Goal: Task Accomplishment & Management: Use online tool/utility

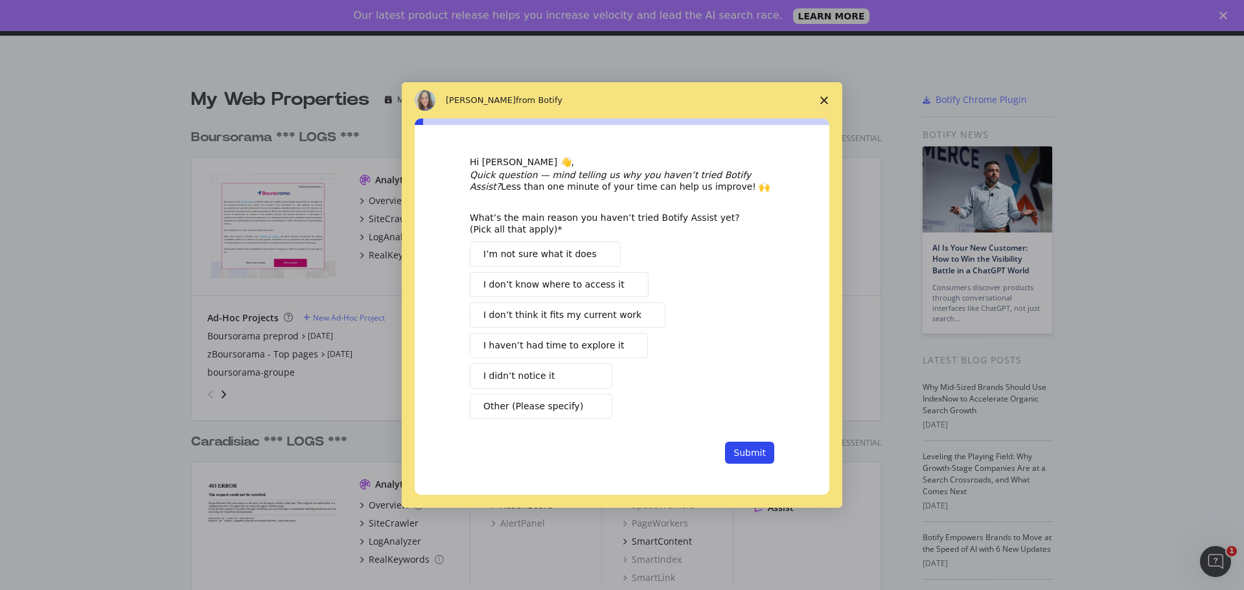
click at [815, 99] on span "Close survey" at bounding box center [824, 100] width 36 height 36
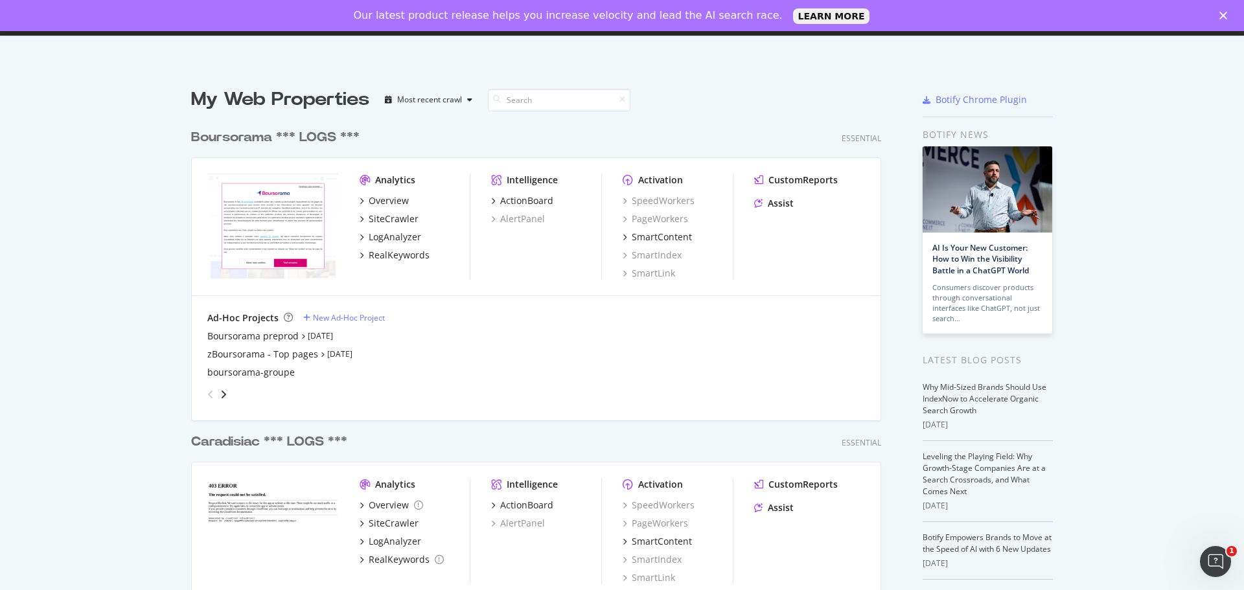
click at [304, 134] on div "Boursorama *** LOGS ***" at bounding box center [275, 137] width 169 height 19
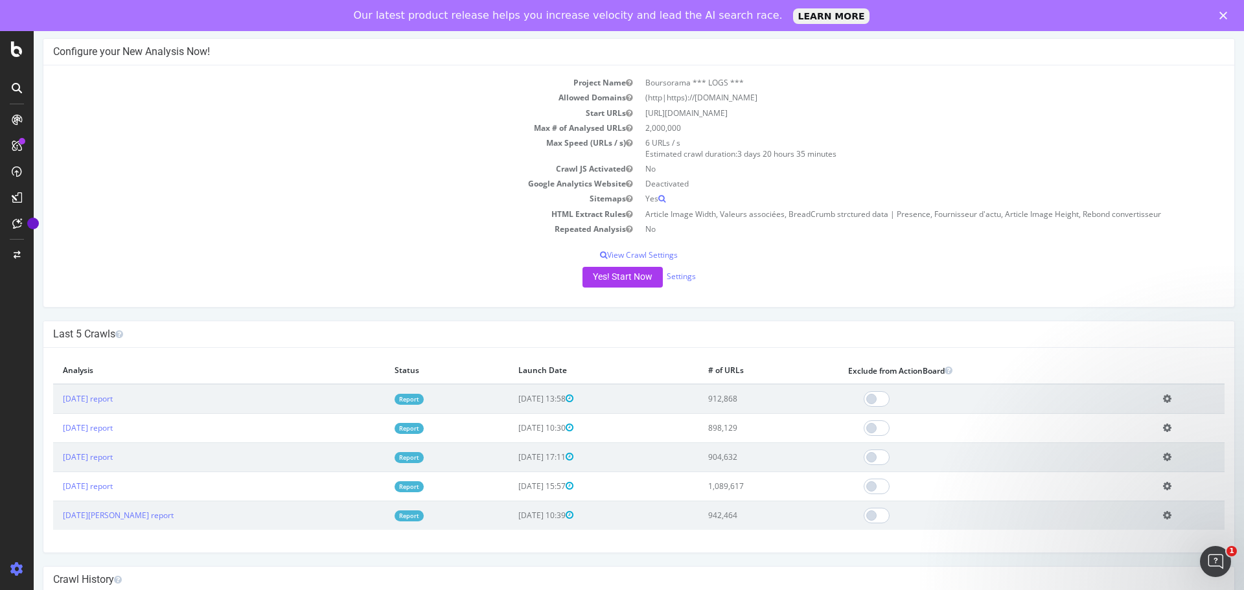
scroll to position [130, 0]
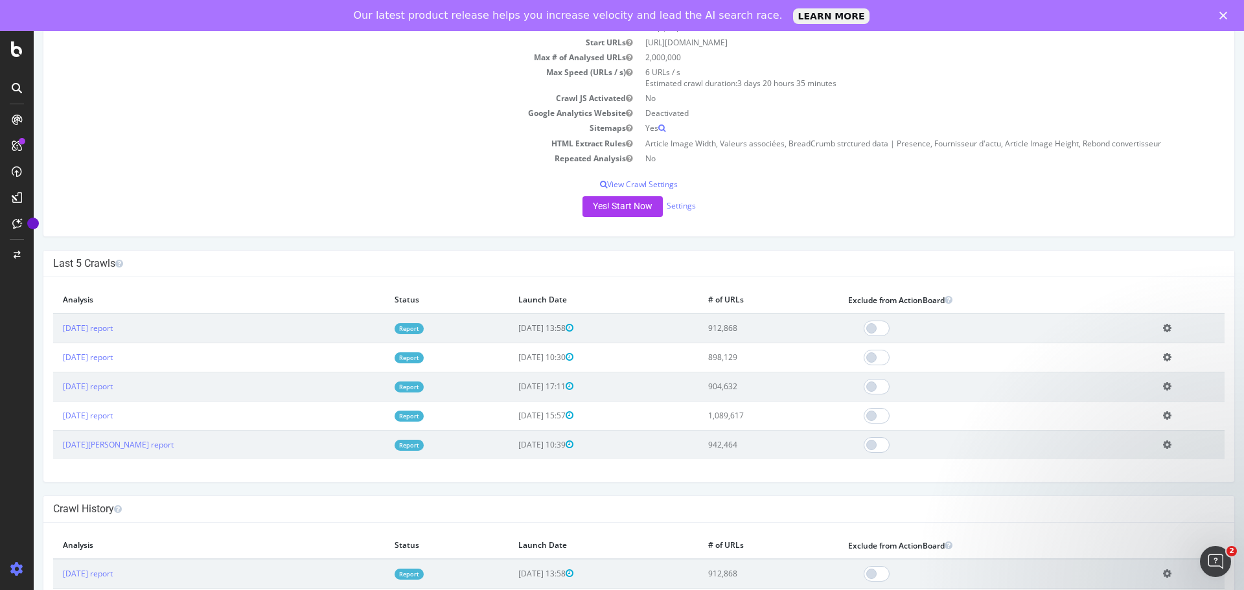
click at [1163, 326] on icon at bounding box center [1167, 328] width 8 height 10
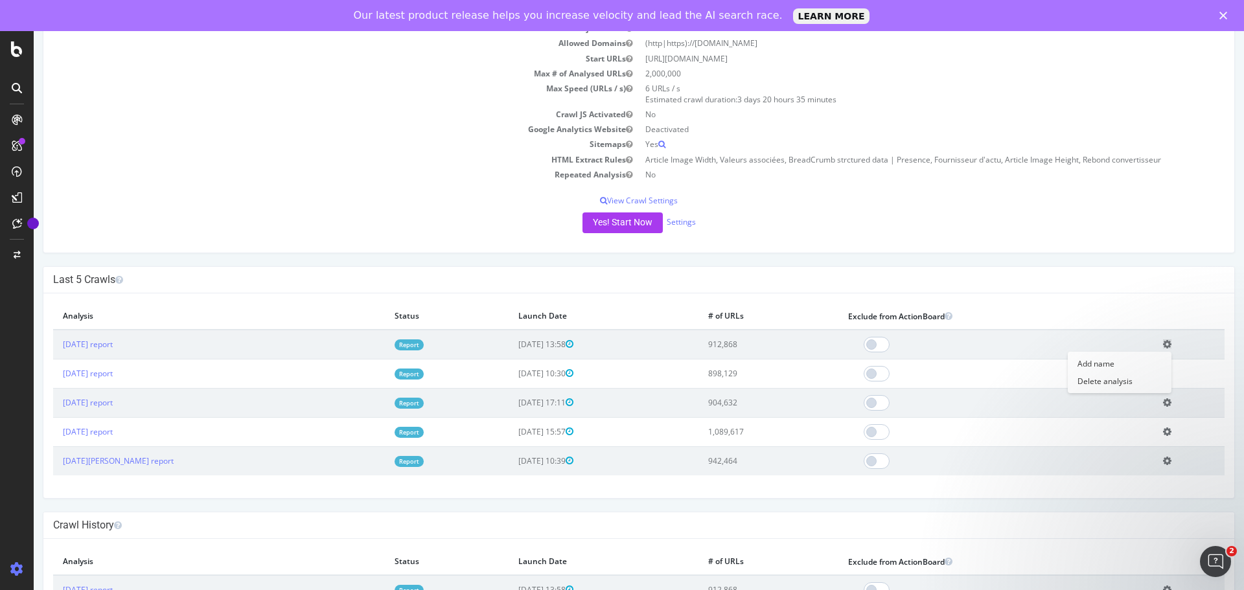
scroll to position [0, 0]
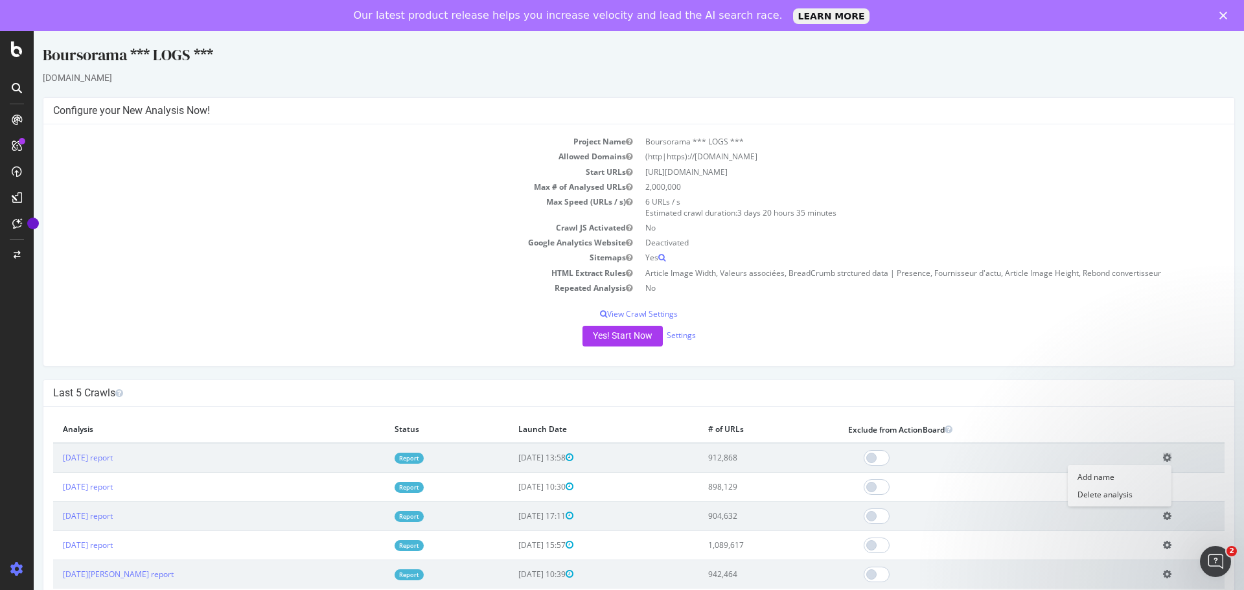
click at [867, 334] on div "Yes! Start Now Settings" at bounding box center [639, 336] width 1172 height 21
click at [636, 308] on p "View Crawl Settings" at bounding box center [639, 313] width 1172 height 11
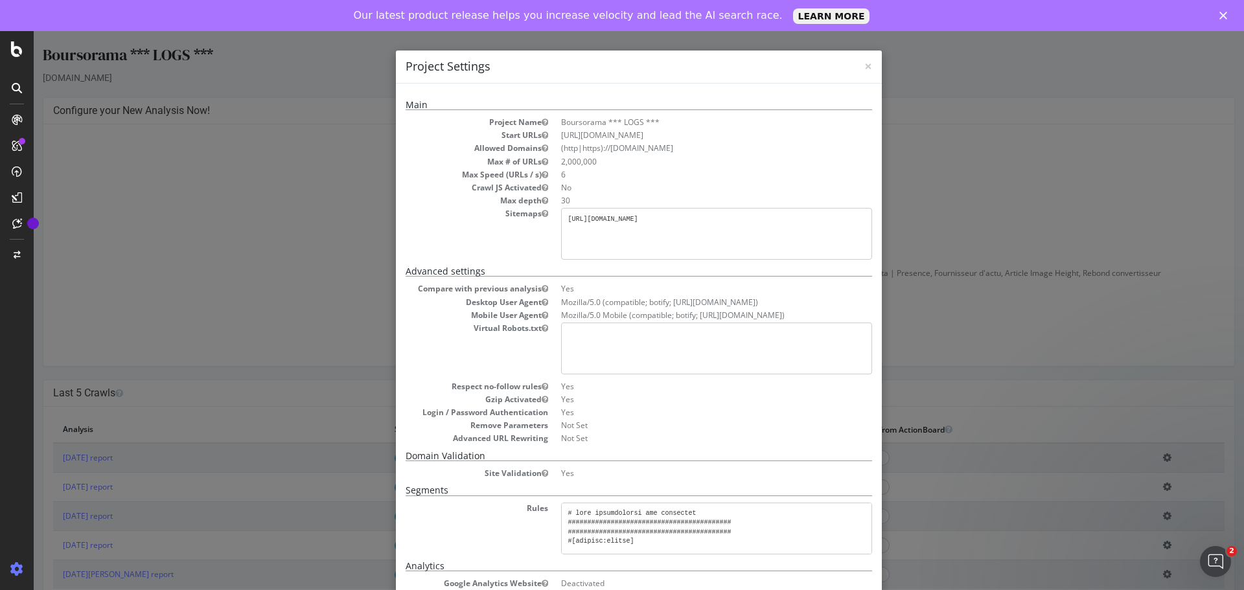
click at [1016, 328] on div "× Close Project Settings Main Project Name Boursorama *** LOGS *** Start URLs h…" at bounding box center [639, 326] width 1211 height 590
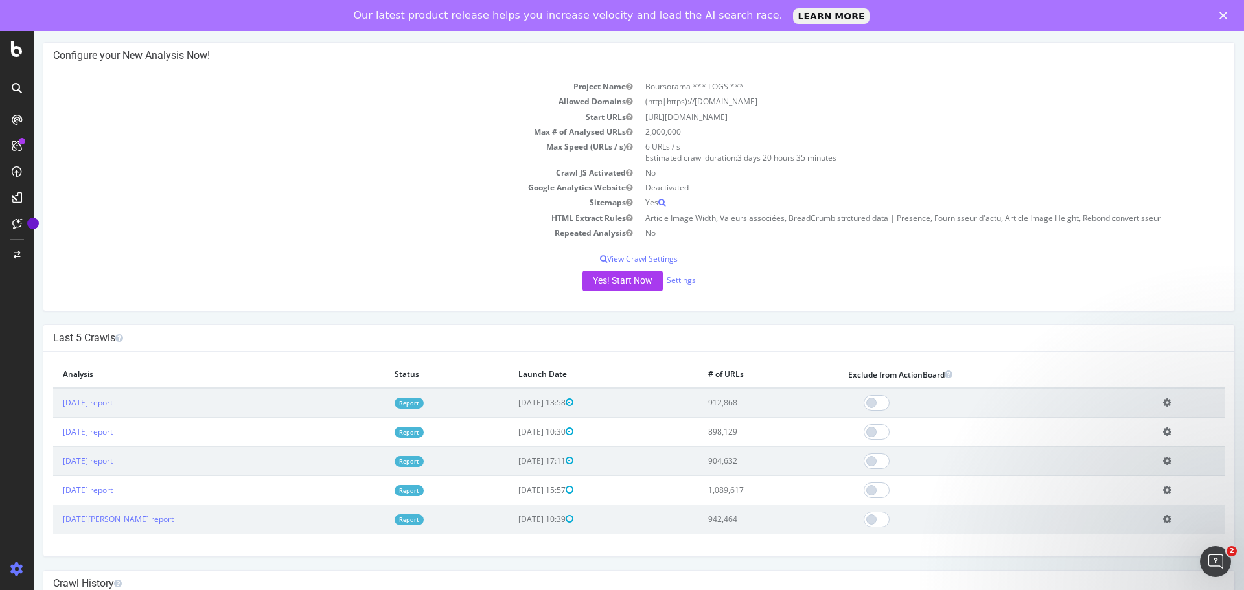
scroll to position [130, 0]
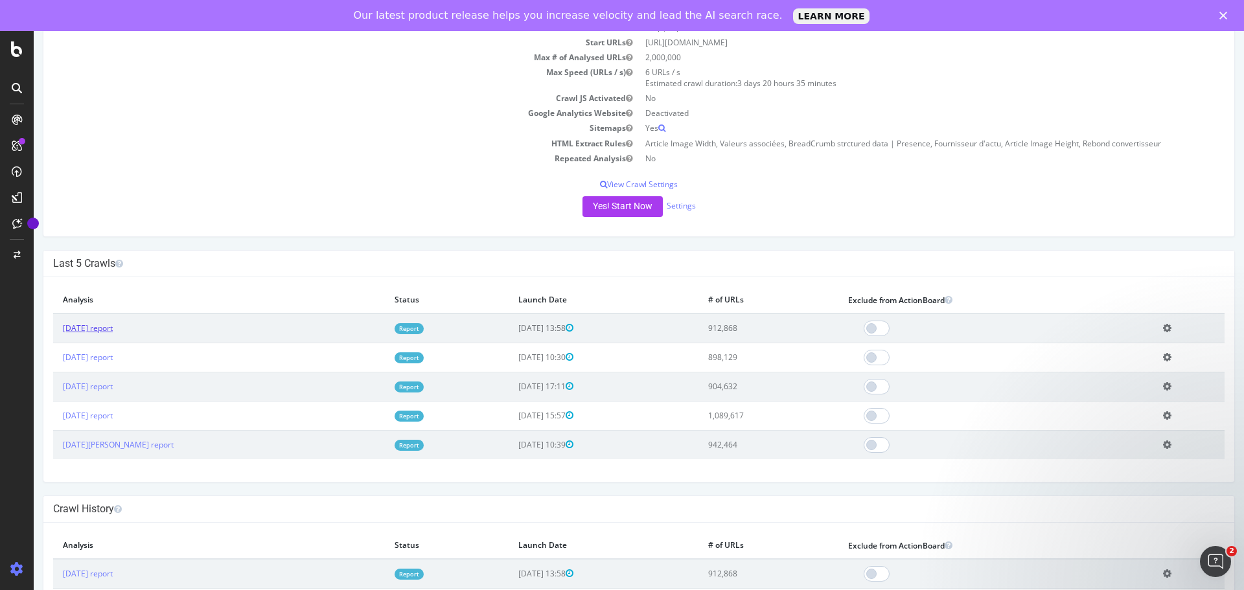
click at [99, 326] on link "2025 Aug. 8th report" at bounding box center [88, 328] width 50 height 11
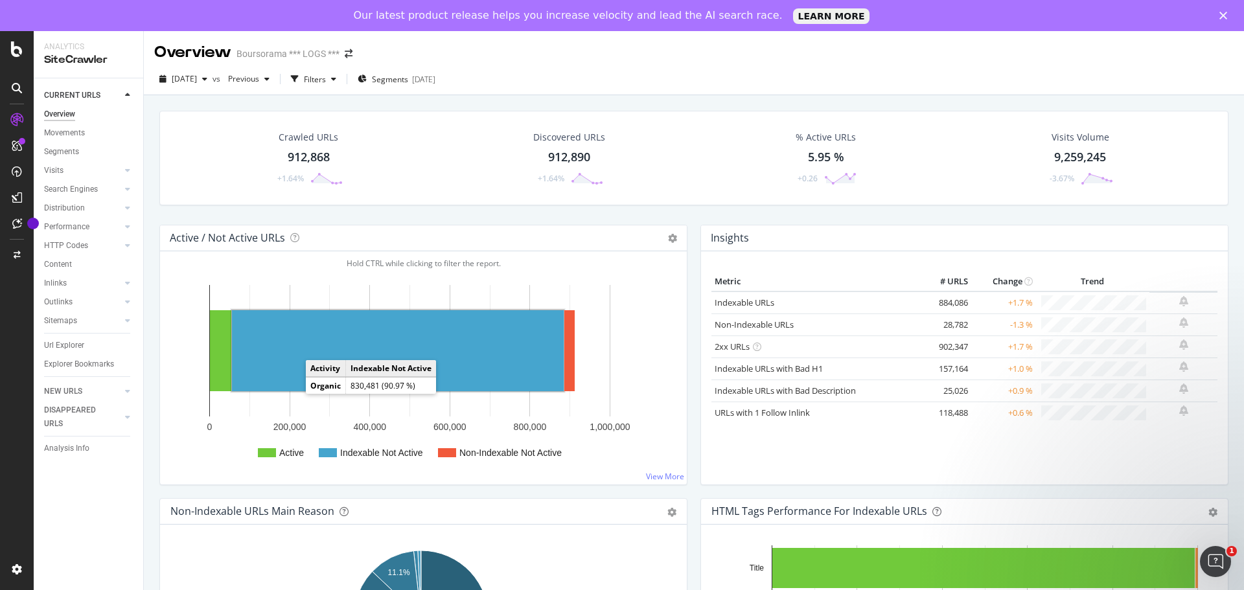
click at [376, 338] on rect "A chart." at bounding box center [398, 350] width 332 height 81
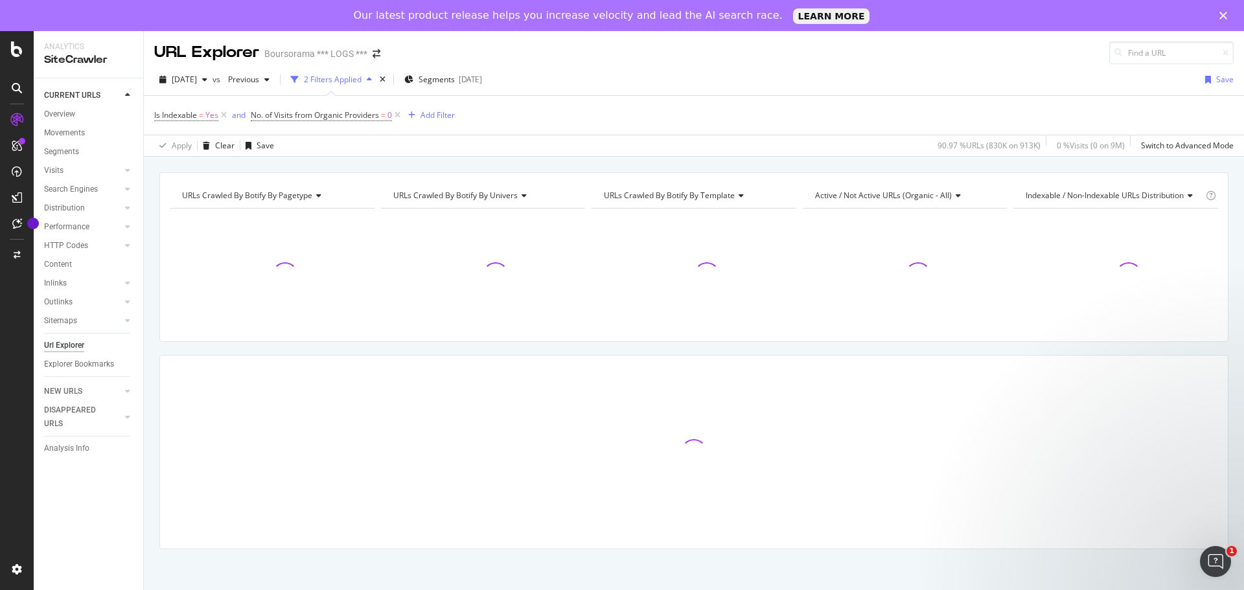
click at [377, 76] on div "button" at bounding box center [370, 80] width 16 height 8
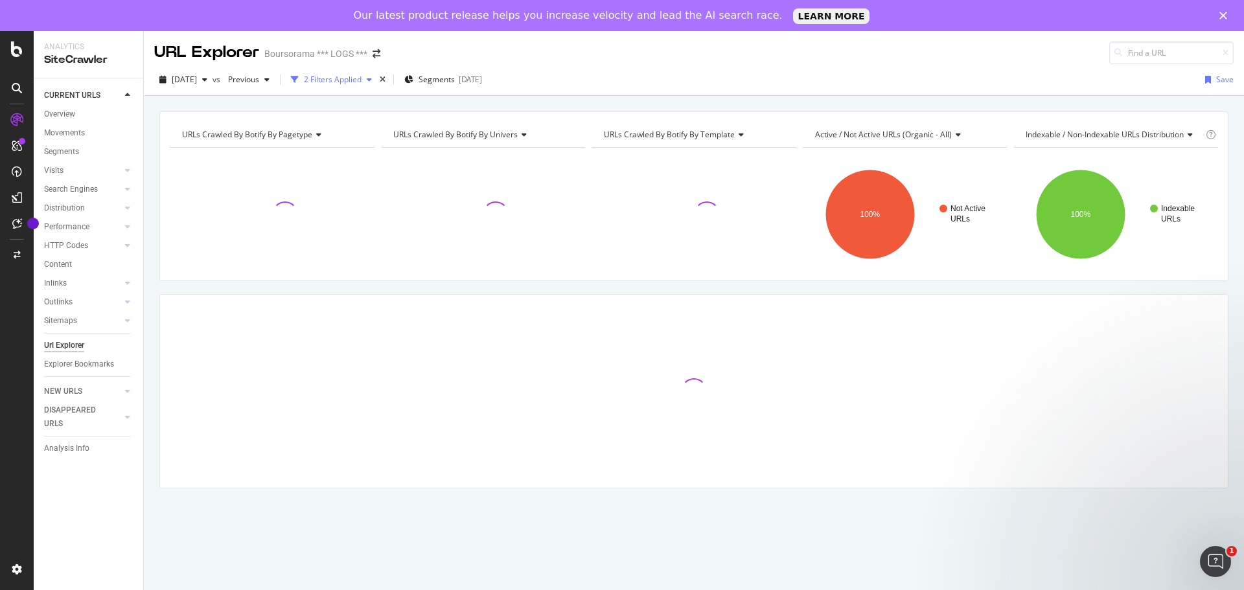
click at [372, 80] on icon "button" at bounding box center [369, 80] width 5 height 8
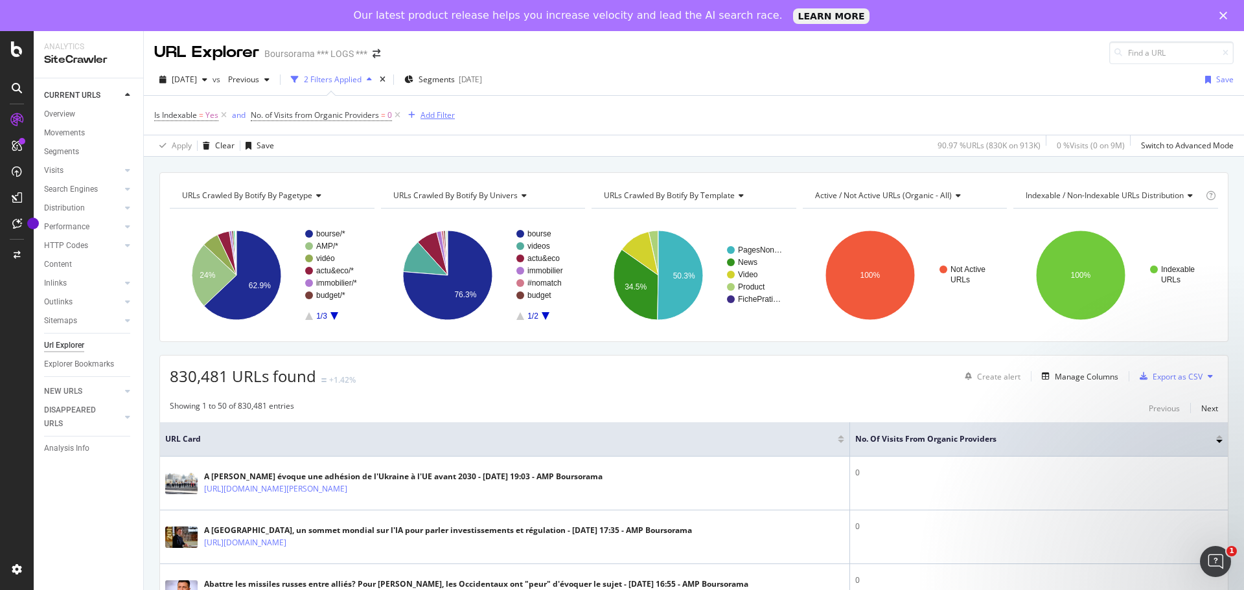
click at [429, 116] on div "Add Filter" at bounding box center [438, 115] width 34 height 11
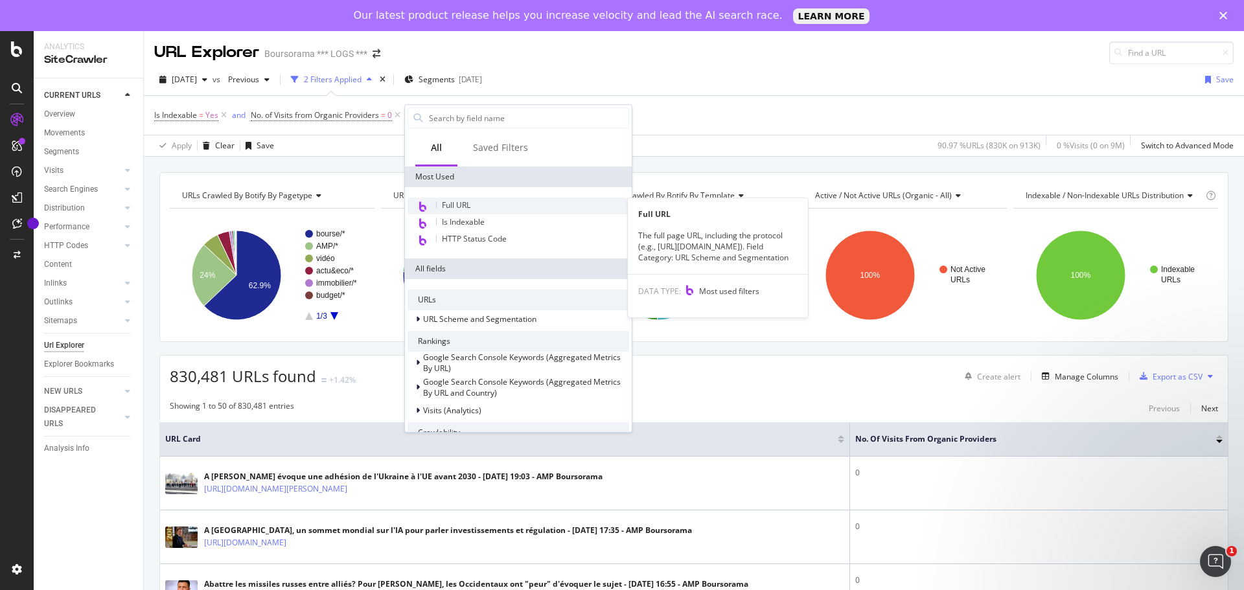
click at [528, 202] on div "Full URL" at bounding box center [519, 206] width 222 height 17
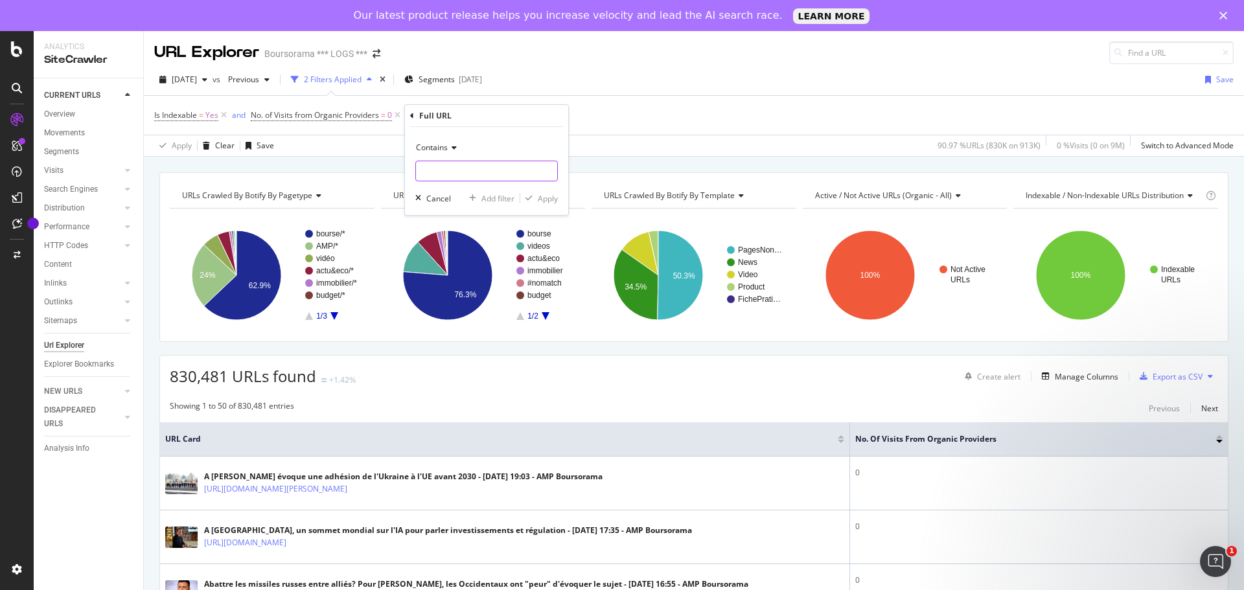
click at [500, 170] on input "text" at bounding box center [486, 171] width 141 height 21
type input "/actu"
click at [545, 200] on div "Apply" at bounding box center [548, 198] width 20 height 11
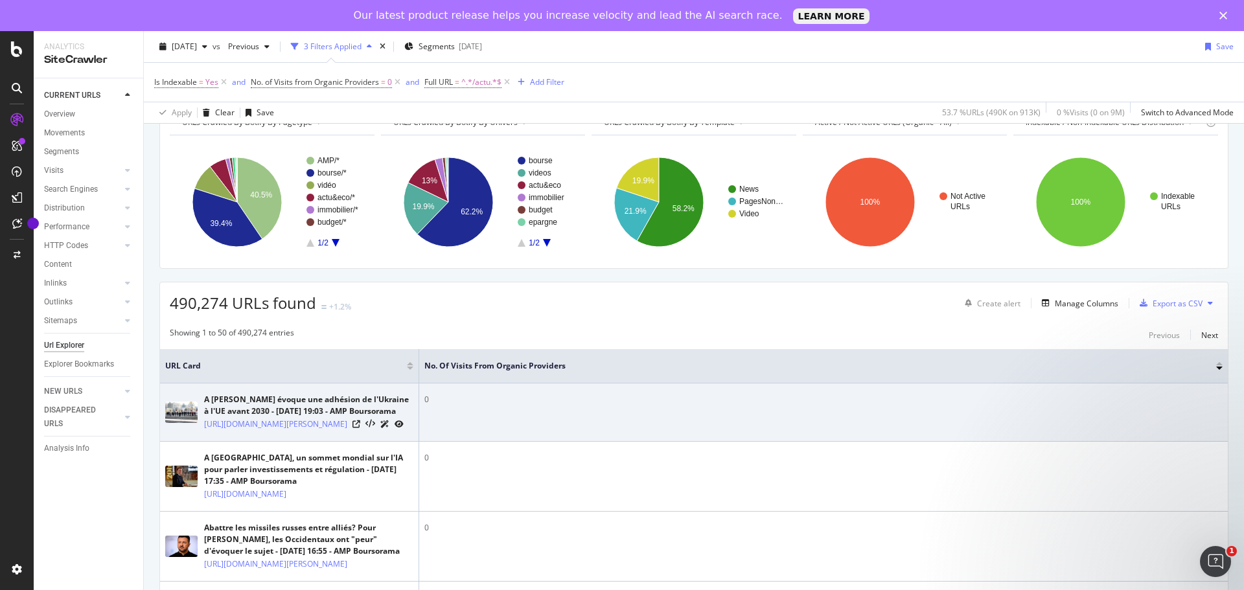
scroll to position [130, 0]
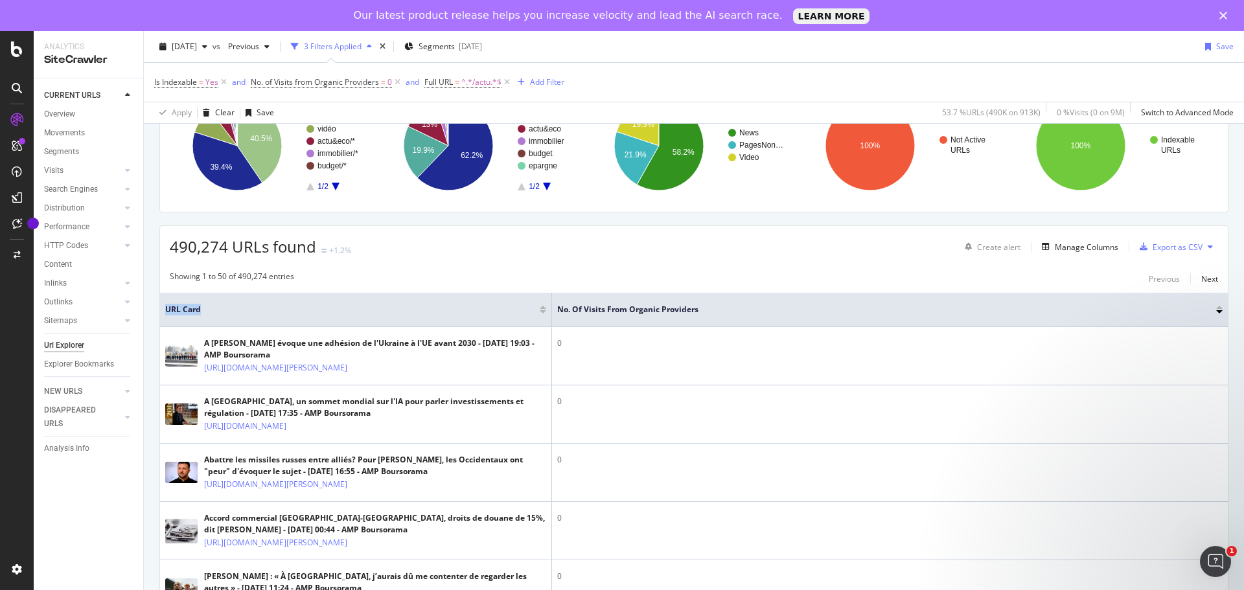
drag, startPoint x: 419, startPoint y: 320, endPoint x: 1244, endPoint y: 308, distance: 825.1
click at [1244, 308] on div "URL Explorer Boursorama *** LOGS *** 2025 Aug. 8th vs Previous 3 Filters Applie…" at bounding box center [694, 326] width 1100 height 590
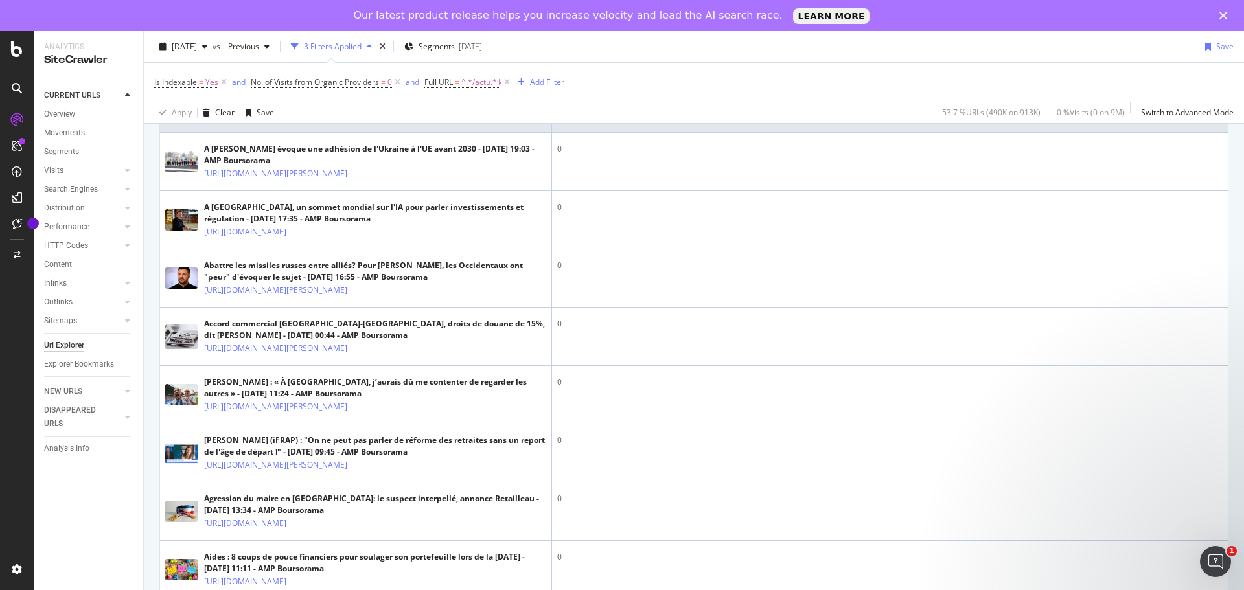
scroll to position [0, 0]
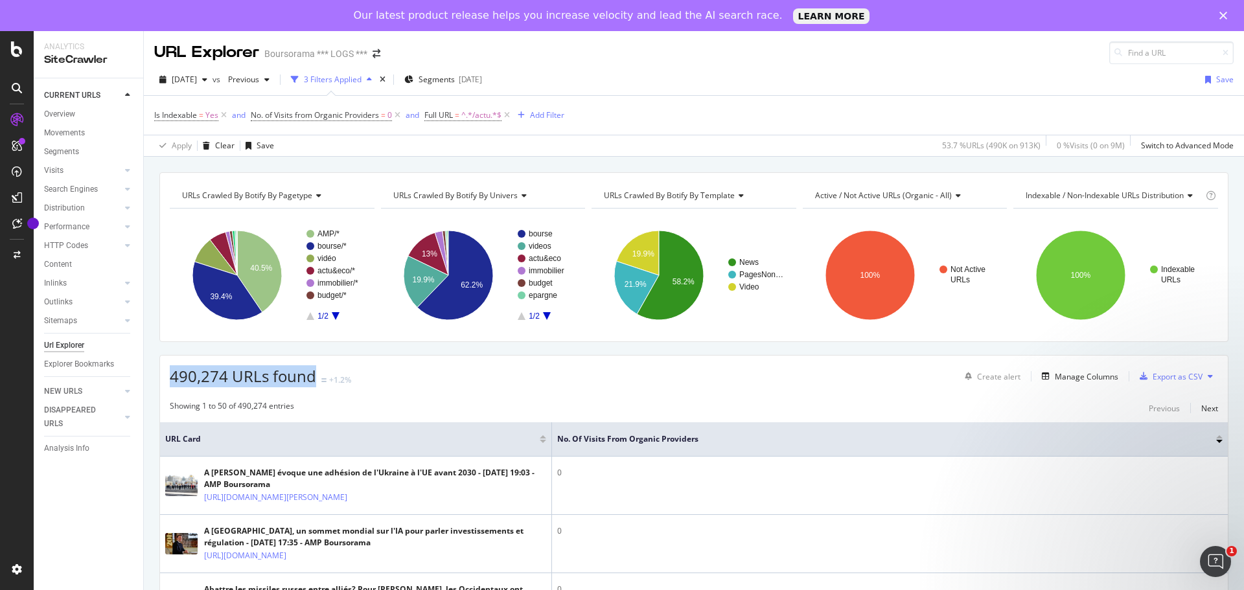
drag, startPoint x: 171, startPoint y: 372, endPoint x: 325, endPoint y: 373, distance: 153.6
click at [325, 373] on div "490,274 URLs found +1.2%" at bounding box center [260, 377] width 181 height 22
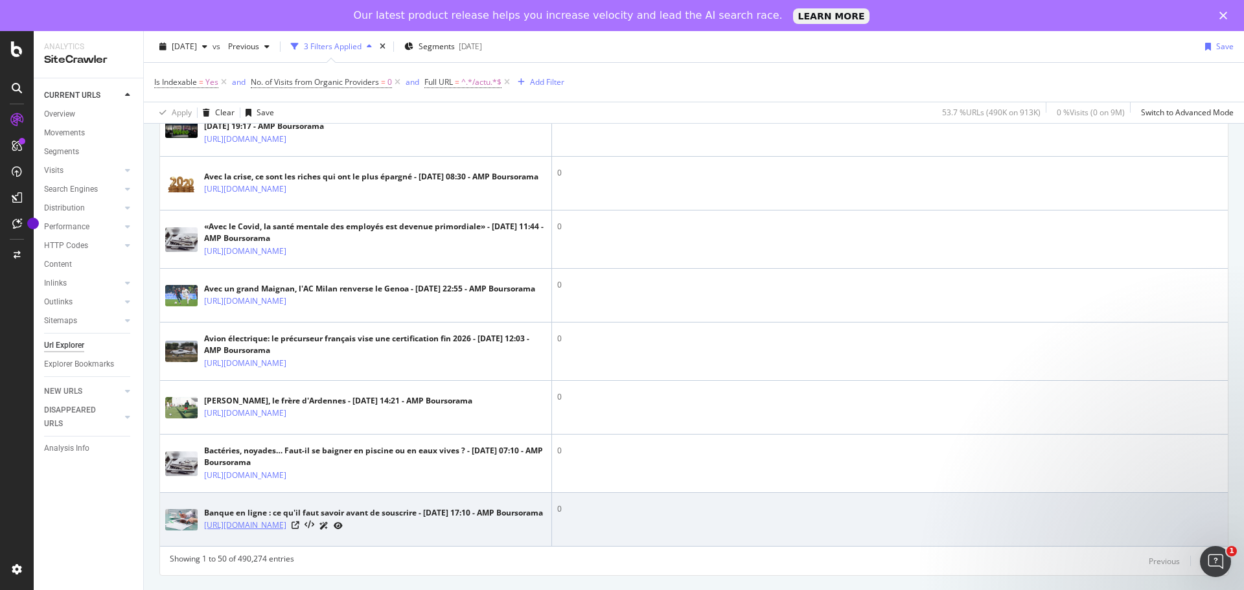
scroll to position [4054, 0]
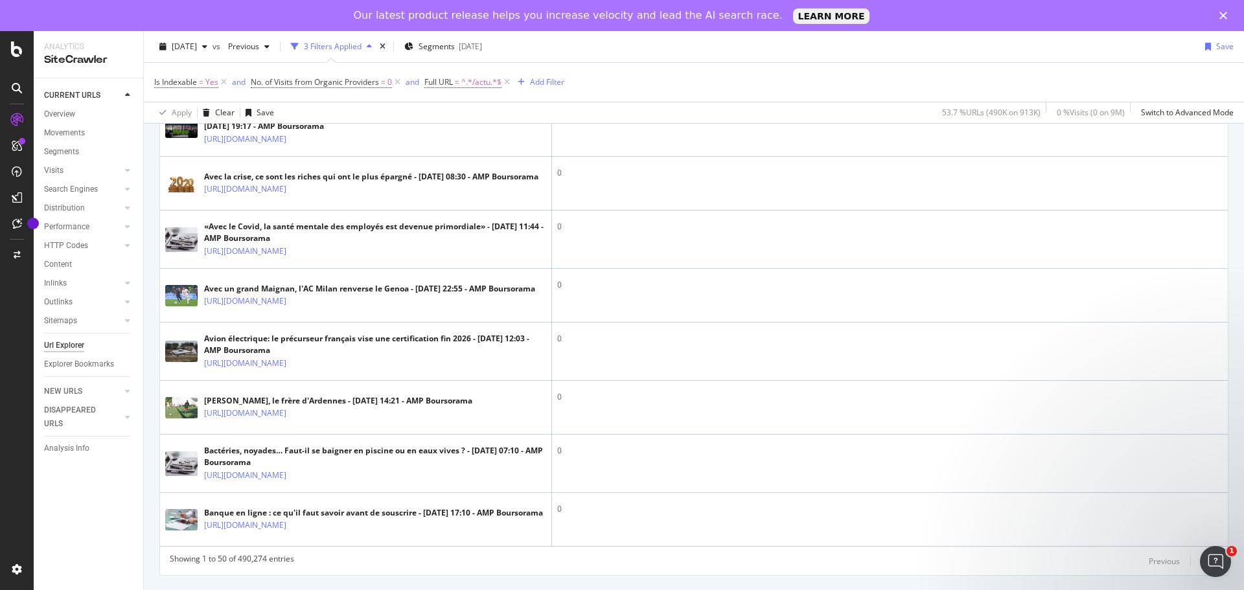
click at [1202, 559] on div "Next" at bounding box center [1210, 561] width 17 height 11
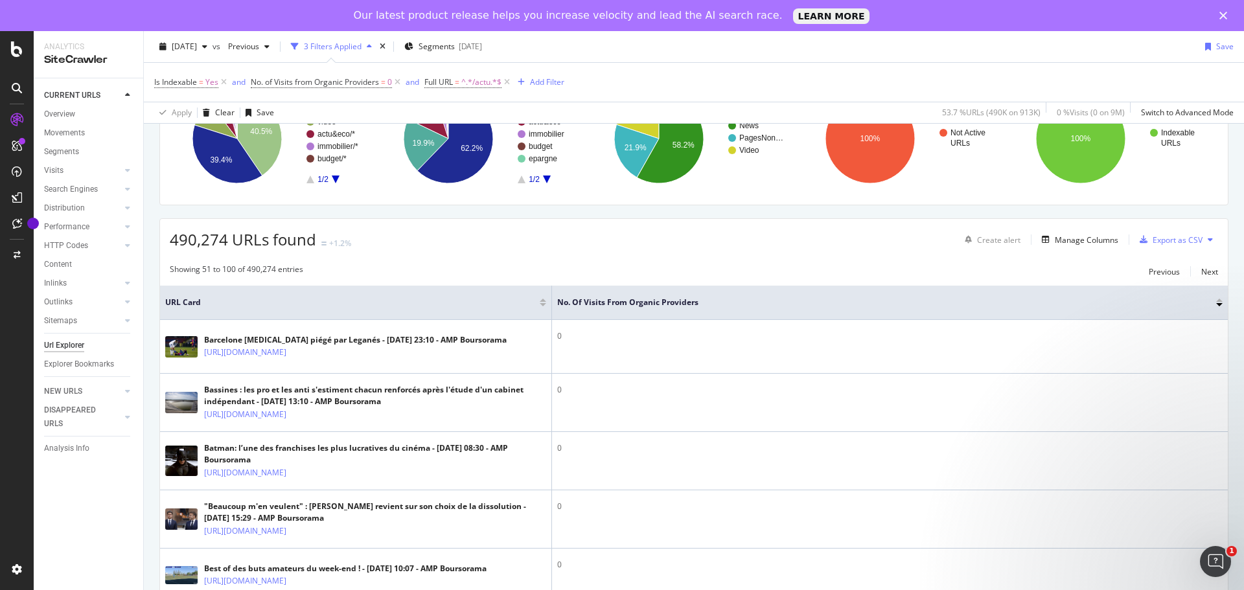
scroll to position [0, 0]
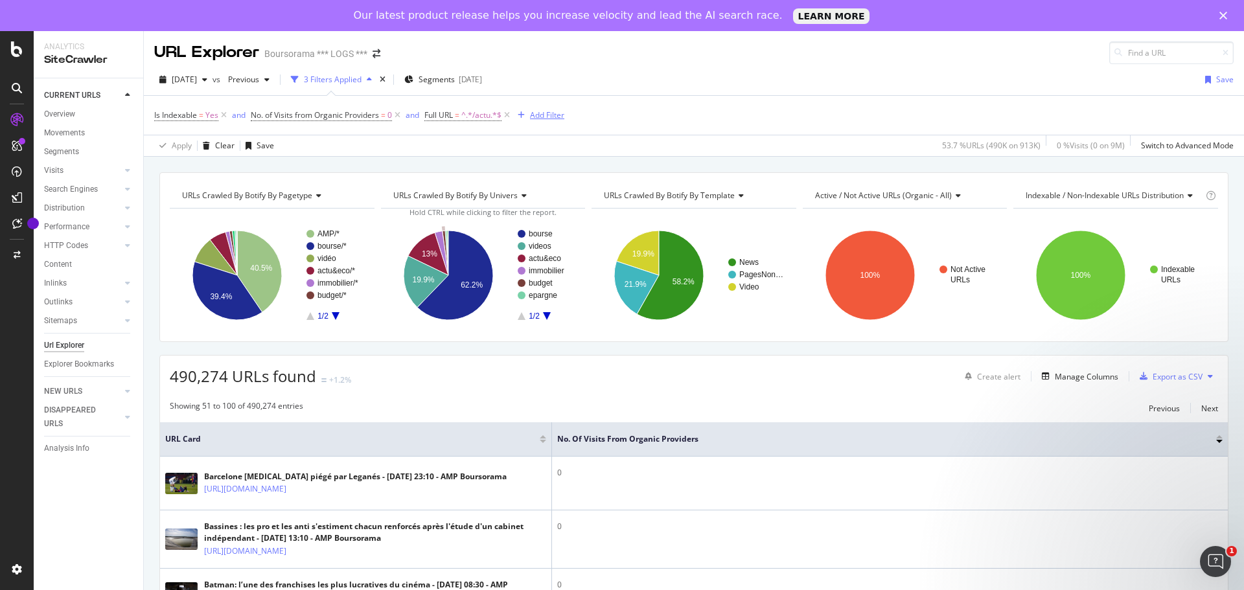
click at [544, 116] on div "Add Filter" at bounding box center [547, 115] width 34 height 11
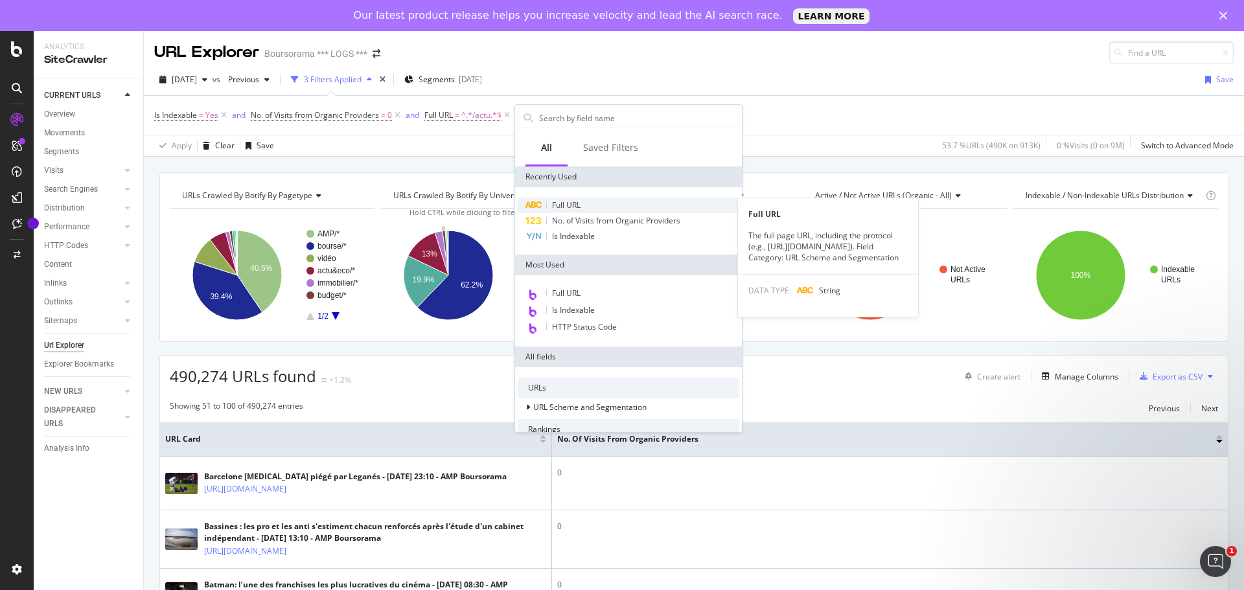
click at [580, 202] on span "Full URL" at bounding box center [566, 205] width 29 height 11
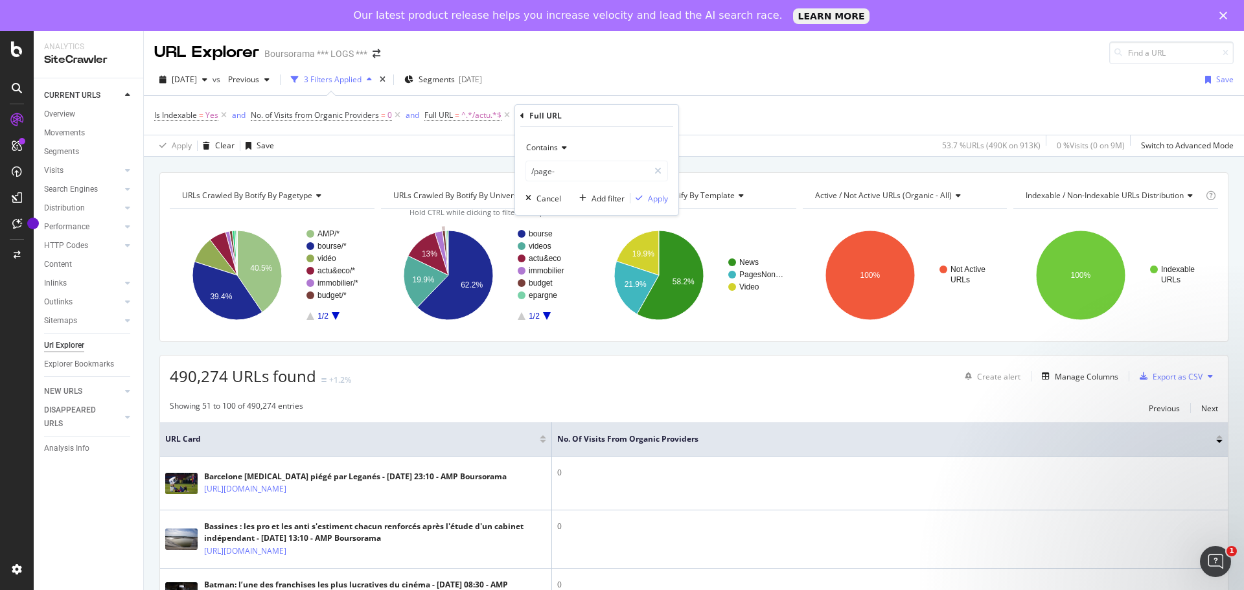
click at [555, 150] on span "Contains" at bounding box center [542, 147] width 32 height 11
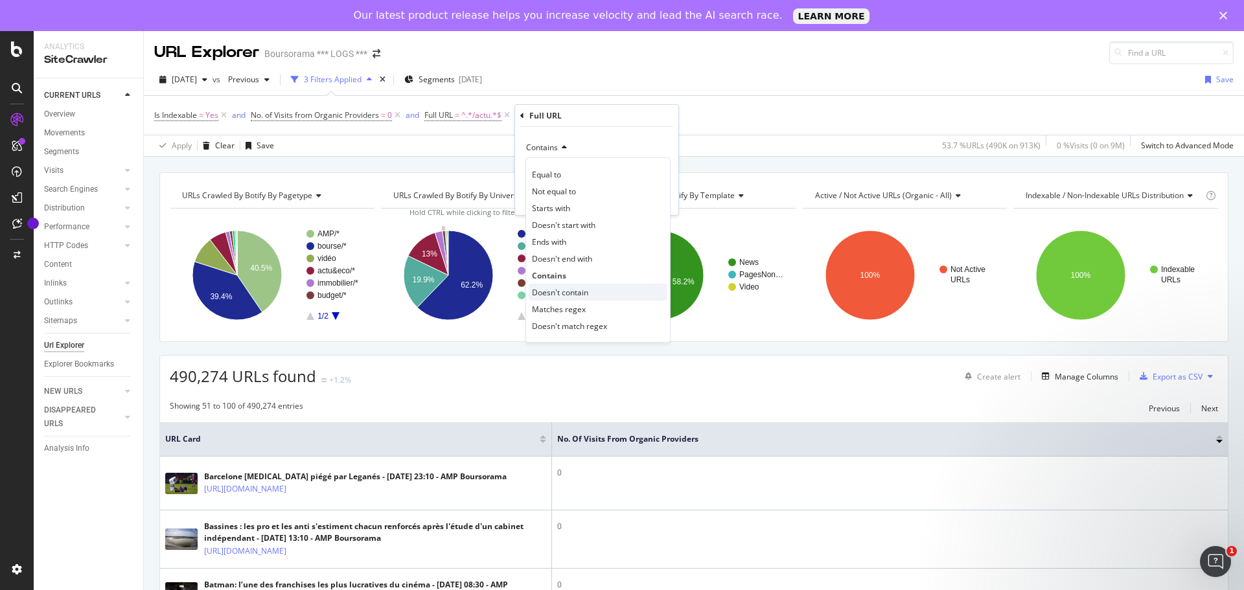
click at [562, 295] on span "Doesn't contain" at bounding box center [560, 292] width 56 height 11
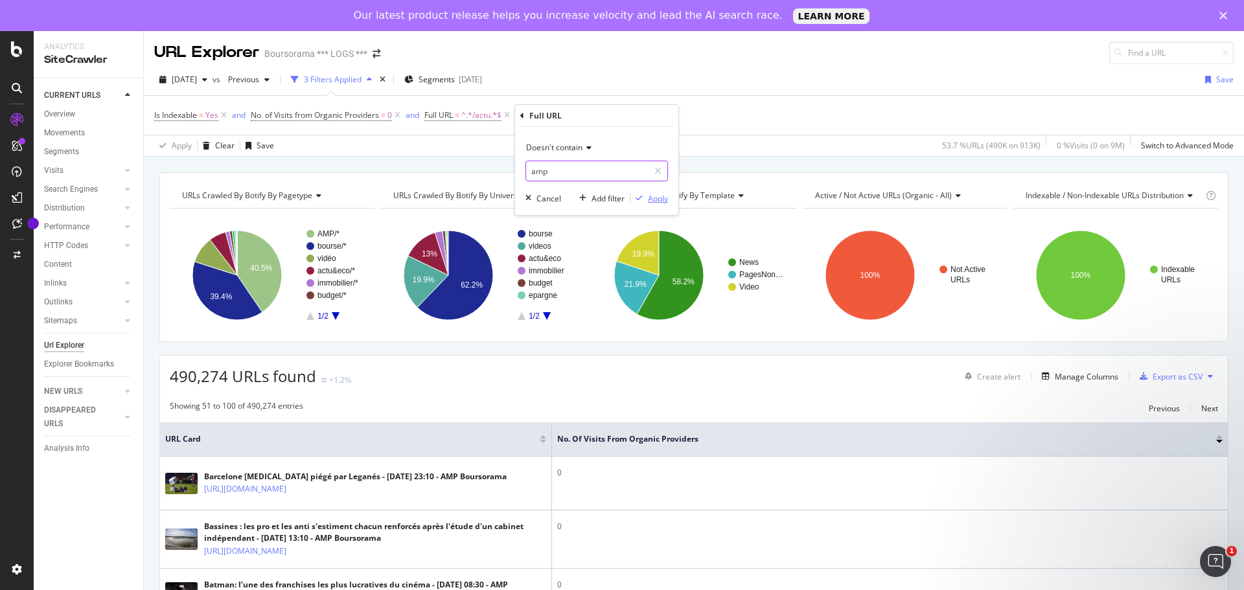
type input "amp"
click at [654, 202] on div "Apply" at bounding box center [658, 198] width 20 height 11
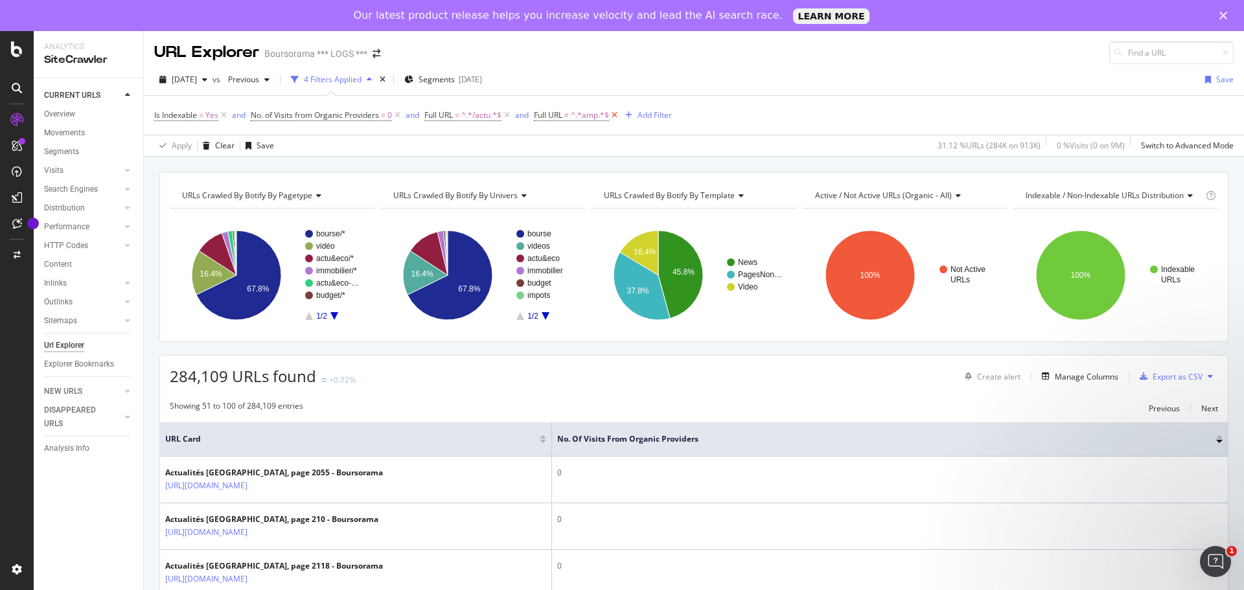
click at [618, 116] on icon at bounding box center [614, 115] width 11 height 13
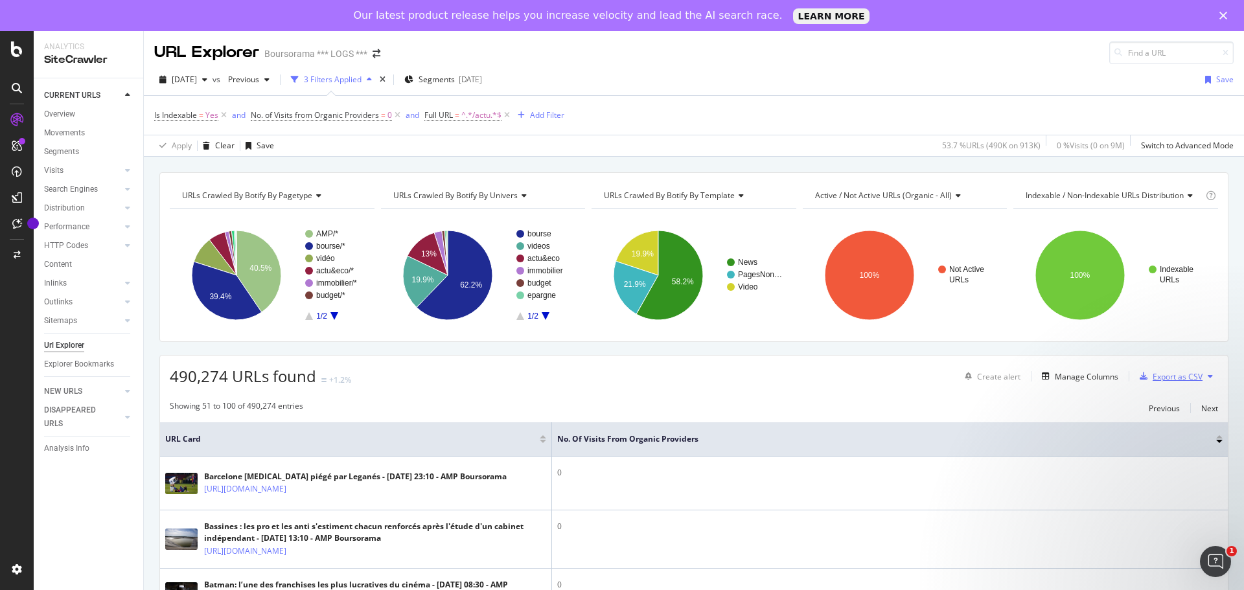
click at [1174, 377] on div "Export as CSV" at bounding box center [1178, 376] width 50 height 11
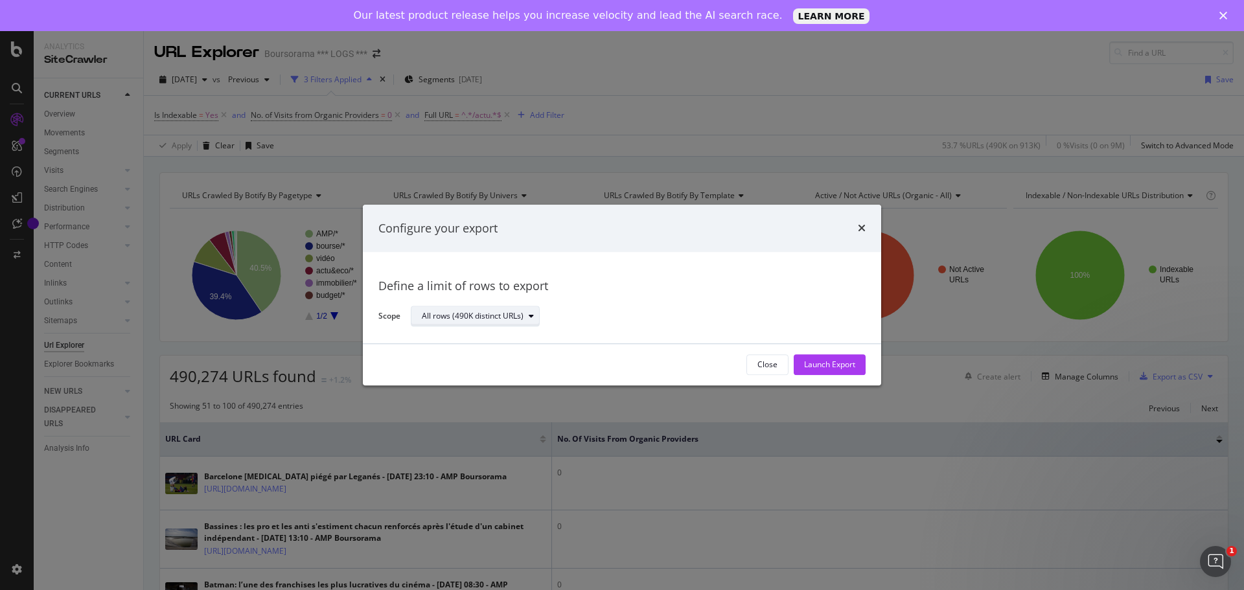
click at [491, 313] on div "All rows (490K distinct URLs)" at bounding box center [473, 317] width 102 height 8
drag, startPoint x: 601, startPoint y: 266, endPoint x: 756, endPoint y: 336, distance: 169.1
click at [607, 268] on div "Define a limit of rows to export Scope All rows (490K distinct URLs)" at bounding box center [622, 298] width 518 height 91
click at [838, 371] on div "Launch Export" at bounding box center [829, 364] width 51 height 19
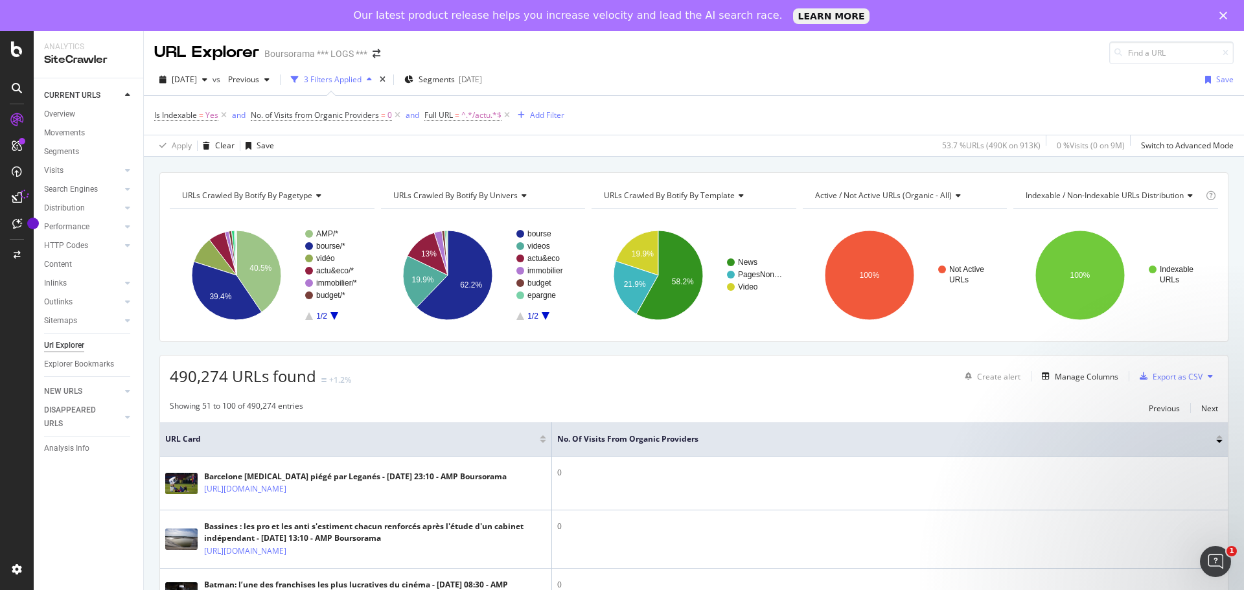
click at [1226, 13] on polygon "Close" at bounding box center [1224, 16] width 8 height 8
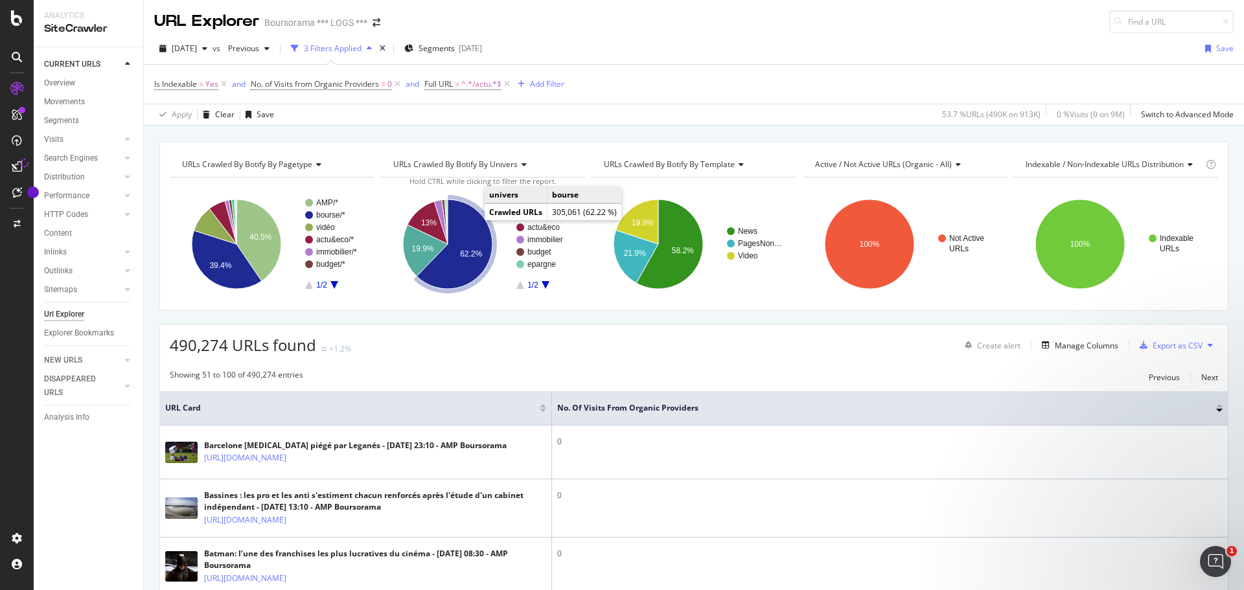
click at [467, 222] on icon "A chart." at bounding box center [455, 244] width 76 height 89
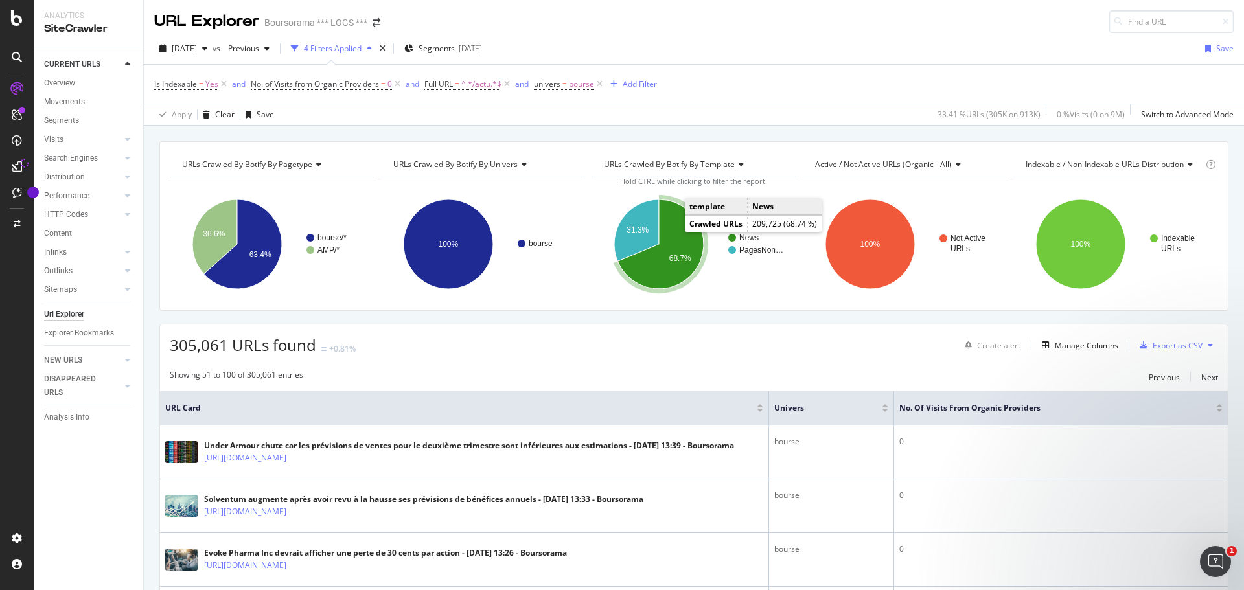
click at [682, 230] on icon "A chart." at bounding box center [661, 244] width 86 height 89
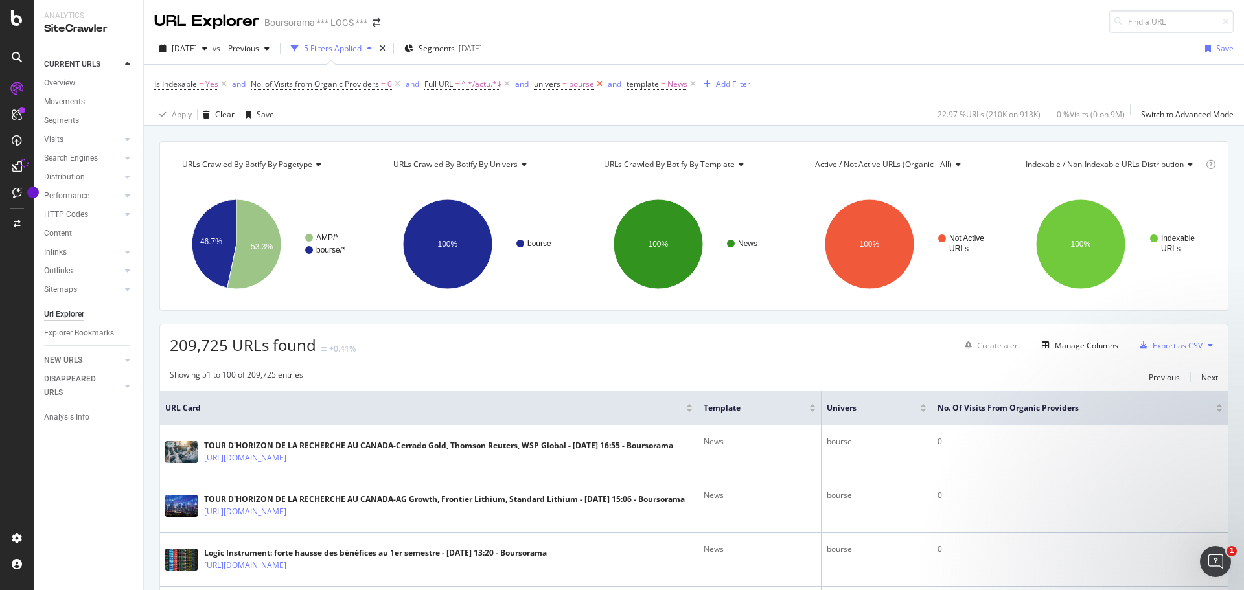
click at [603, 86] on icon at bounding box center [599, 84] width 11 height 13
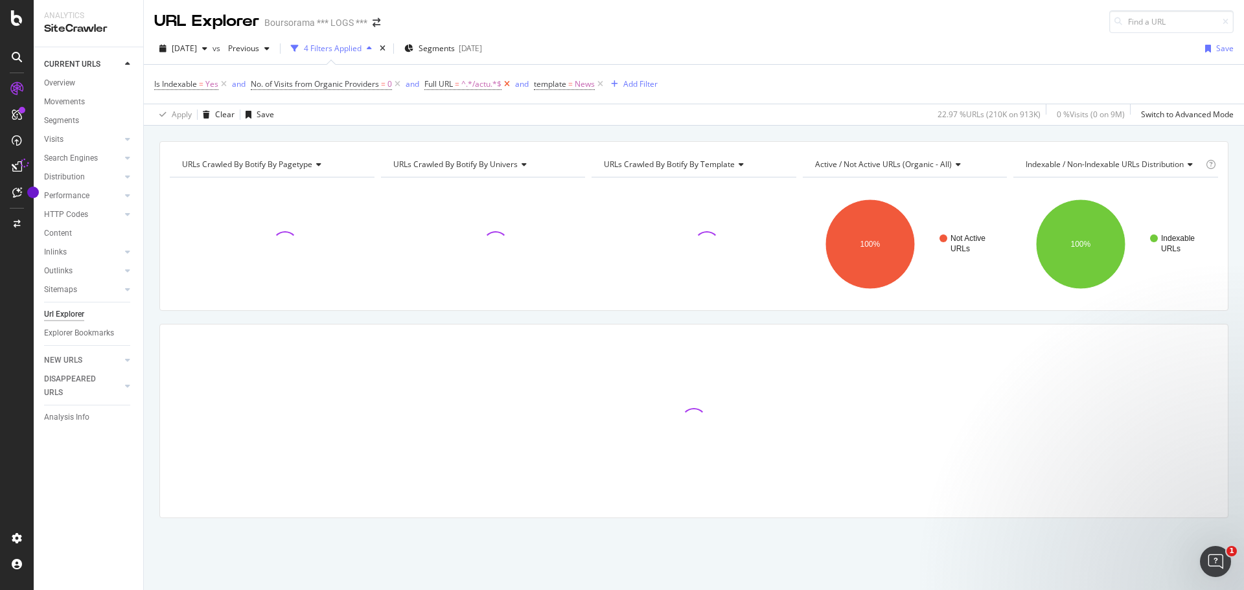
click at [511, 85] on icon at bounding box center [507, 84] width 11 height 13
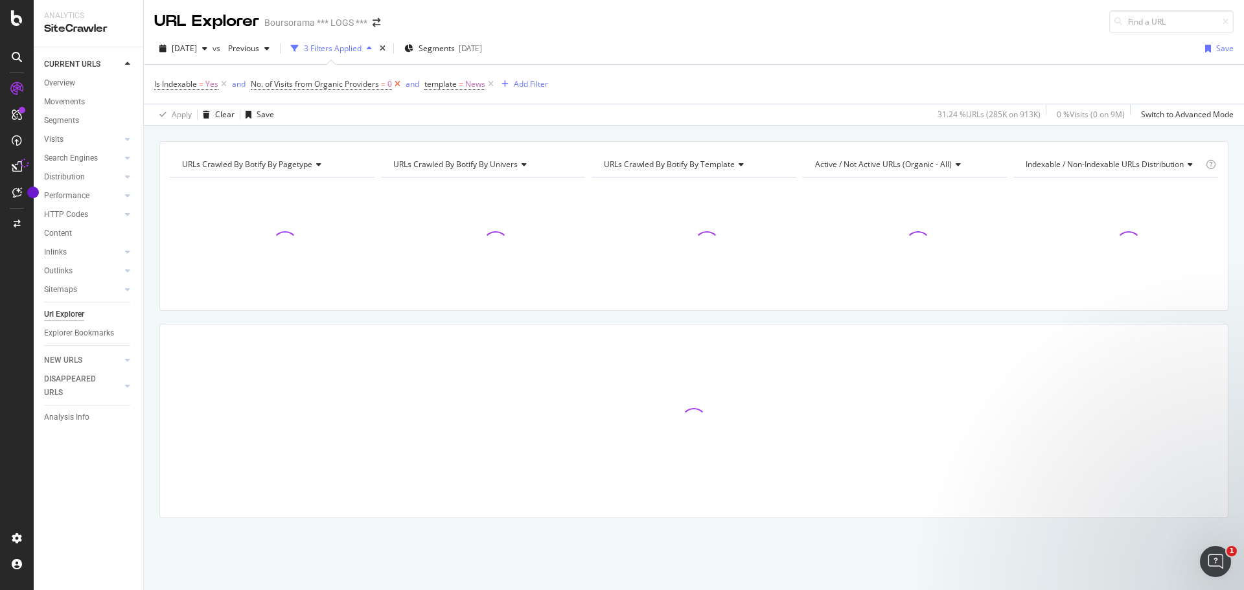
click at [398, 82] on icon at bounding box center [397, 84] width 11 height 13
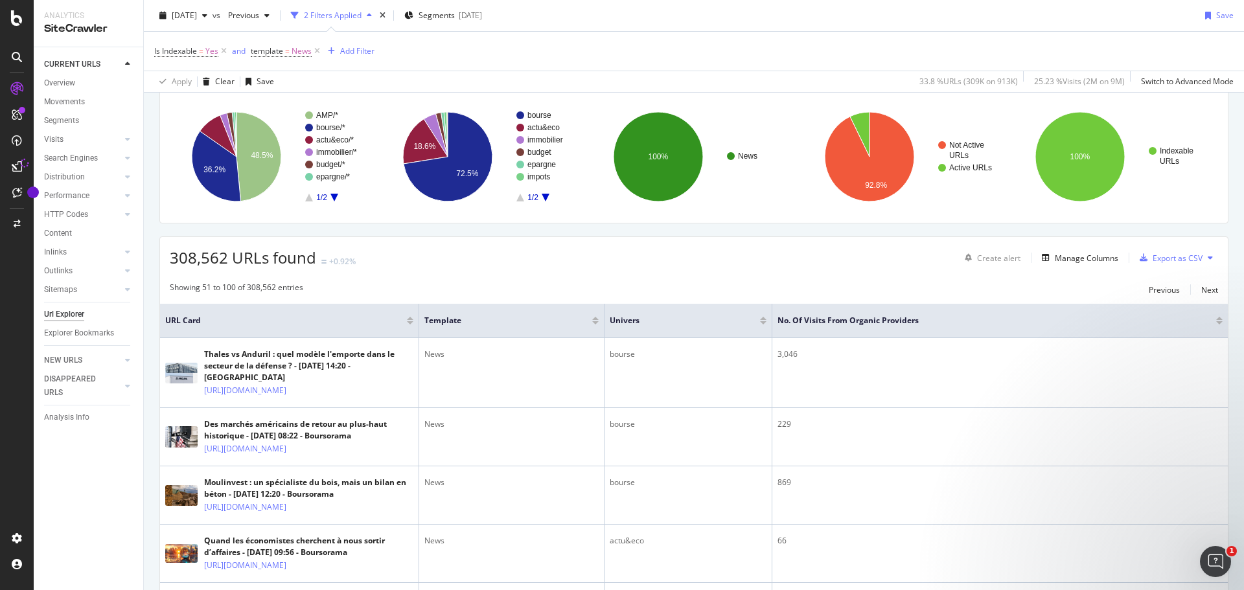
scroll to position [65, 0]
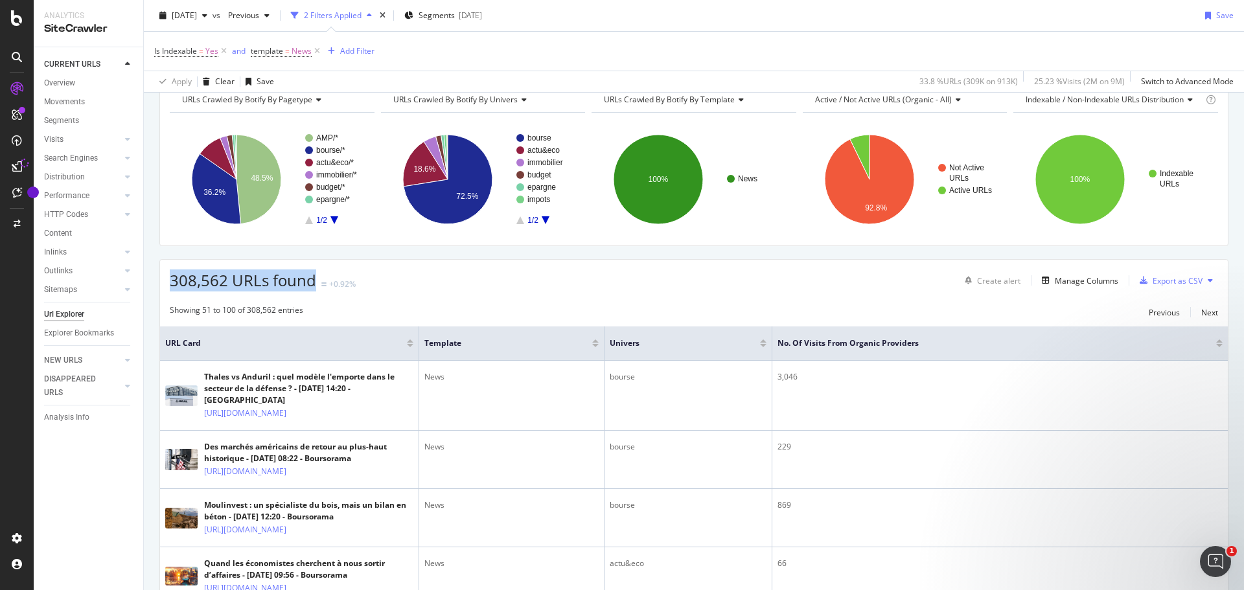
drag, startPoint x: 176, startPoint y: 279, endPoint x: 315, endPoint y: 286, distance: 138.9
click at [315, 286] on div "308,562 URLs found +0.92%" at bounding box center [263, 281] width 186 height 22
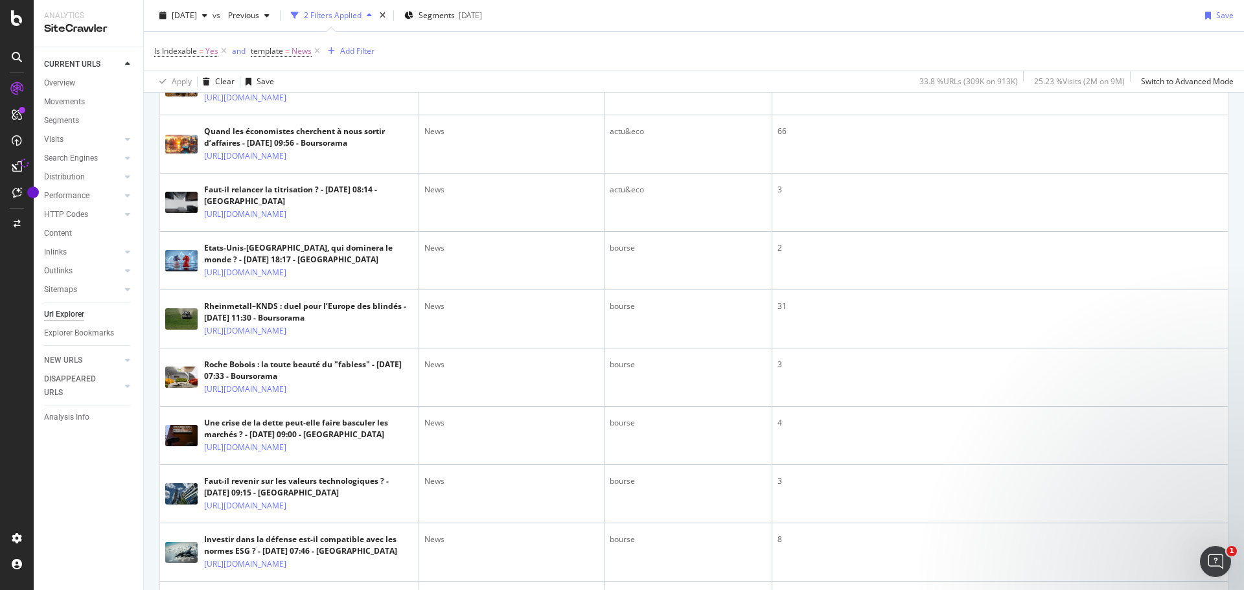
scroll to position [0, 0]
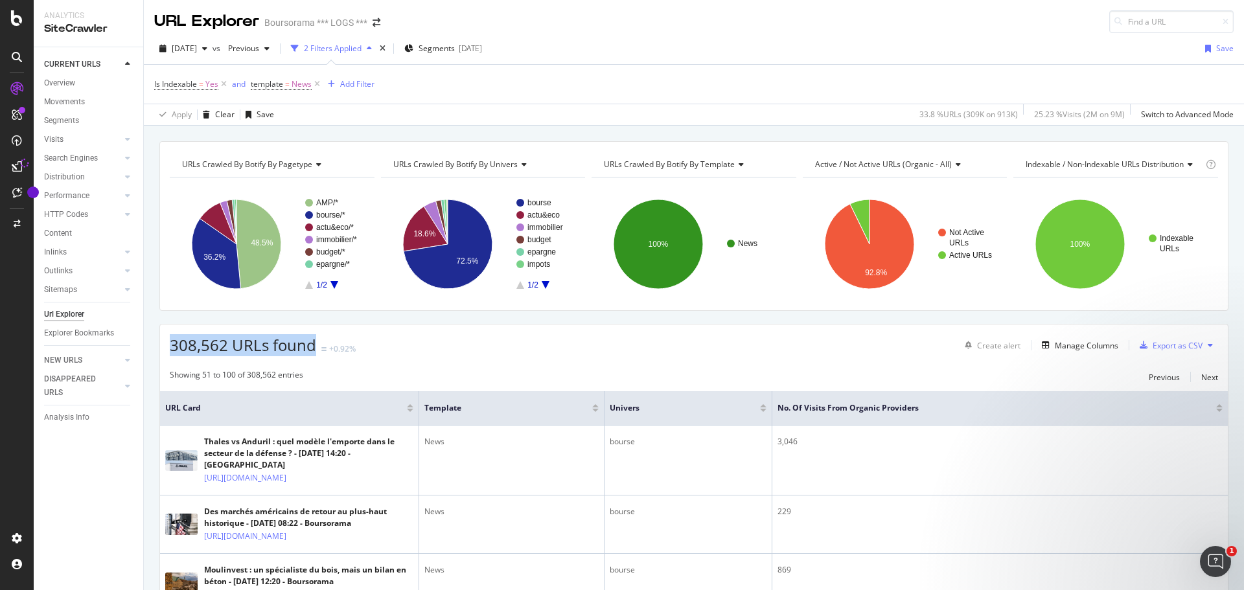
click at [362, 49] on div "2 Filters Applied" at bounding box center [333, 48] width 58 height 11
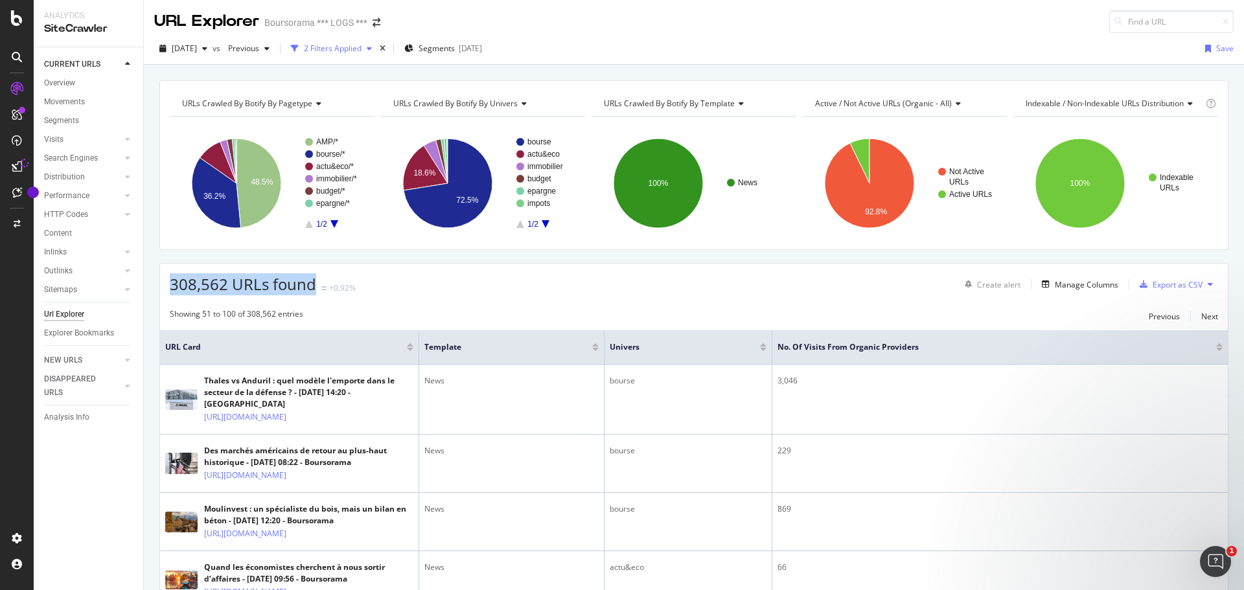
click at [362, 49] on div "2 Filters Applied" at bounding box center [333, 48] width 58 height 11
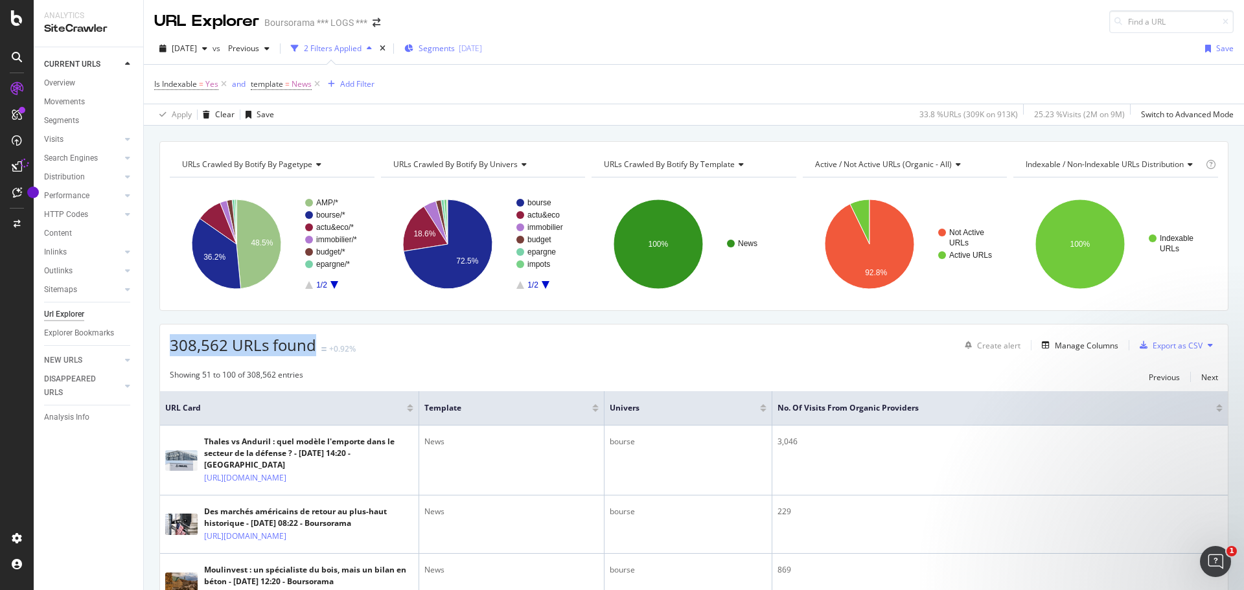
click at [455, 45] on span "Segments" at bounding box center [437, 48] width 36 height 11
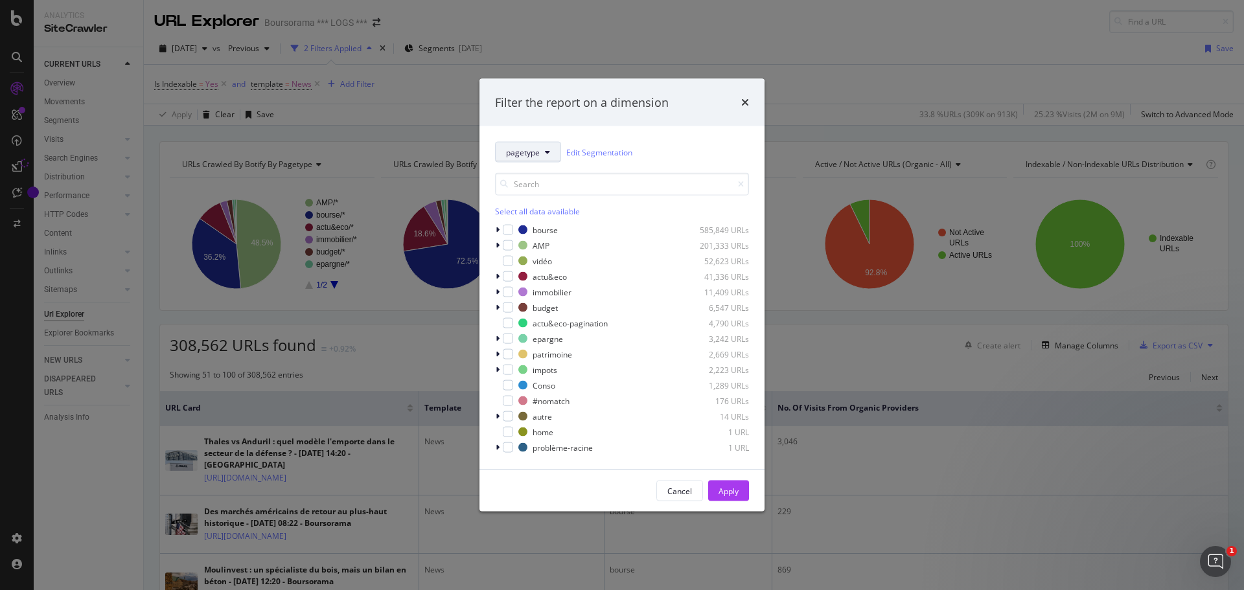
click at [546, 157] on button "pagetype" at bounding box center [528, 152] width 66 height 21
click at [741, 100] on icon "times" at bounding box center [745, 102] width 8 height 10
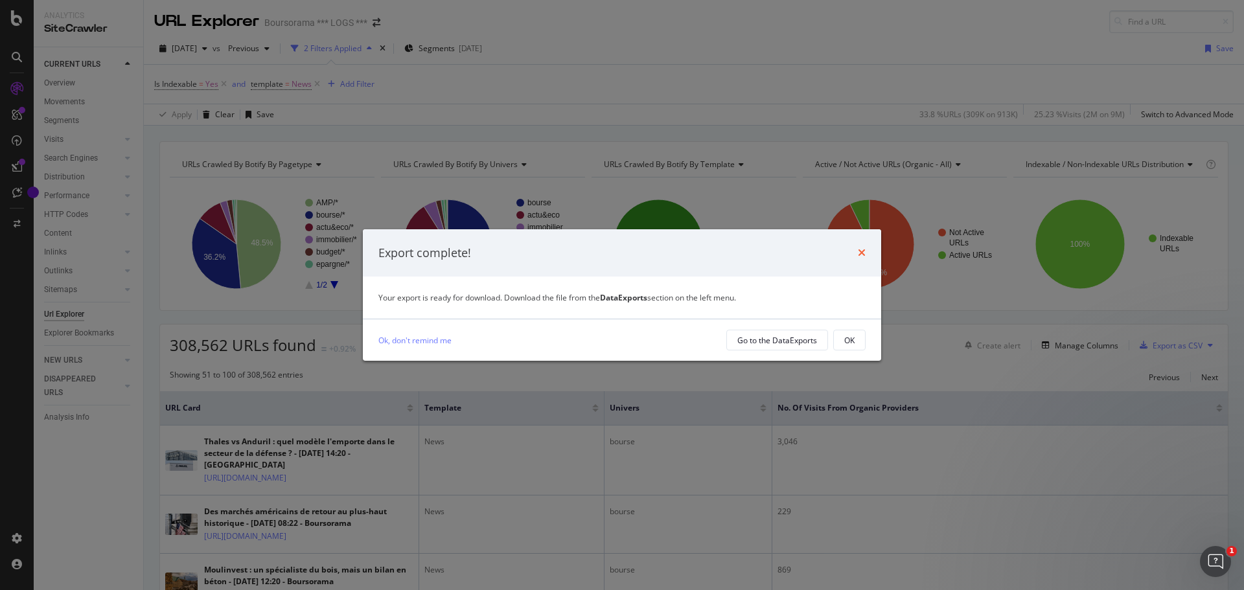
click at [862, 253] on icon "times" at bounding box center [862, 253] width 8 height 10
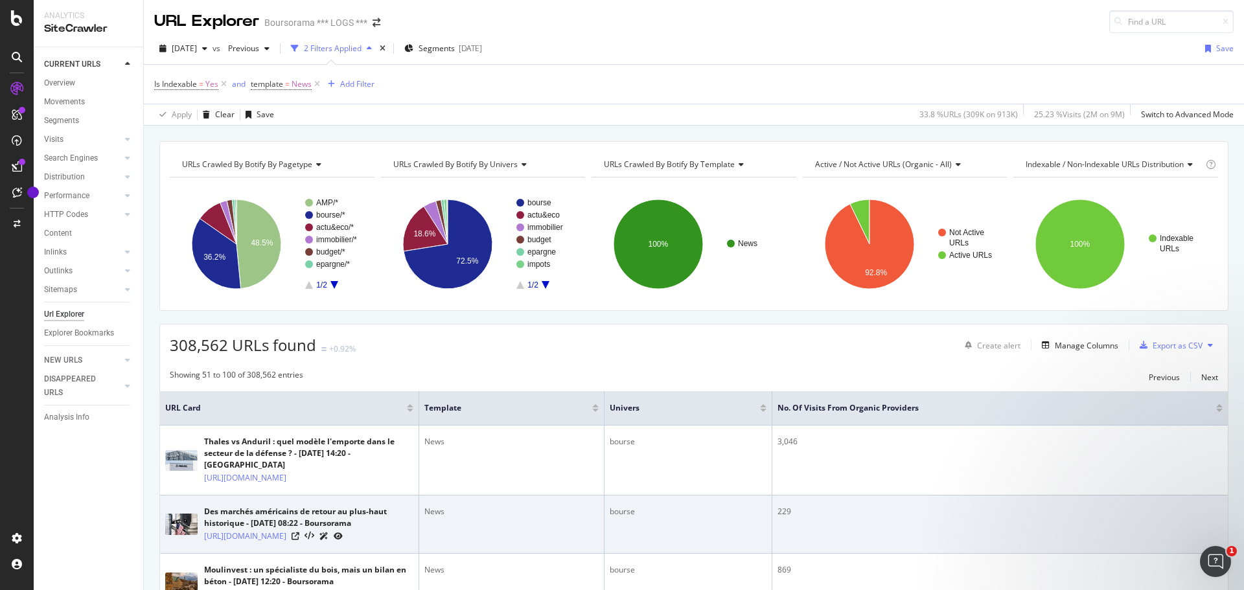
scroll to position [194, 0]
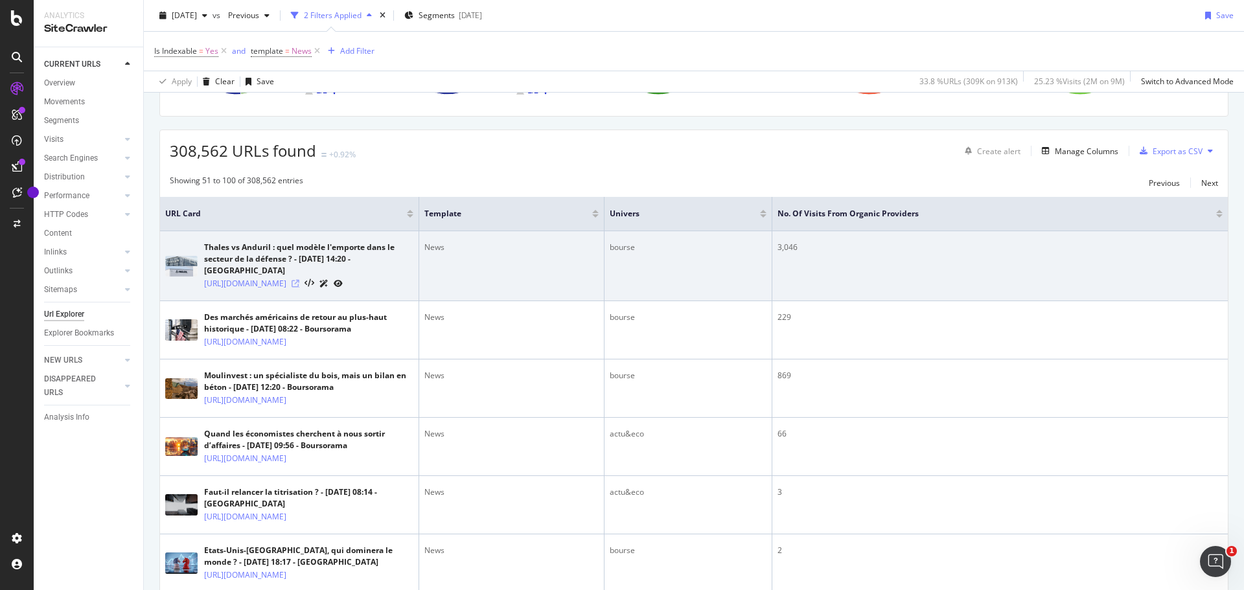
click at [299, 288] on icon at bounding box center [296, 284] width 8 height 8
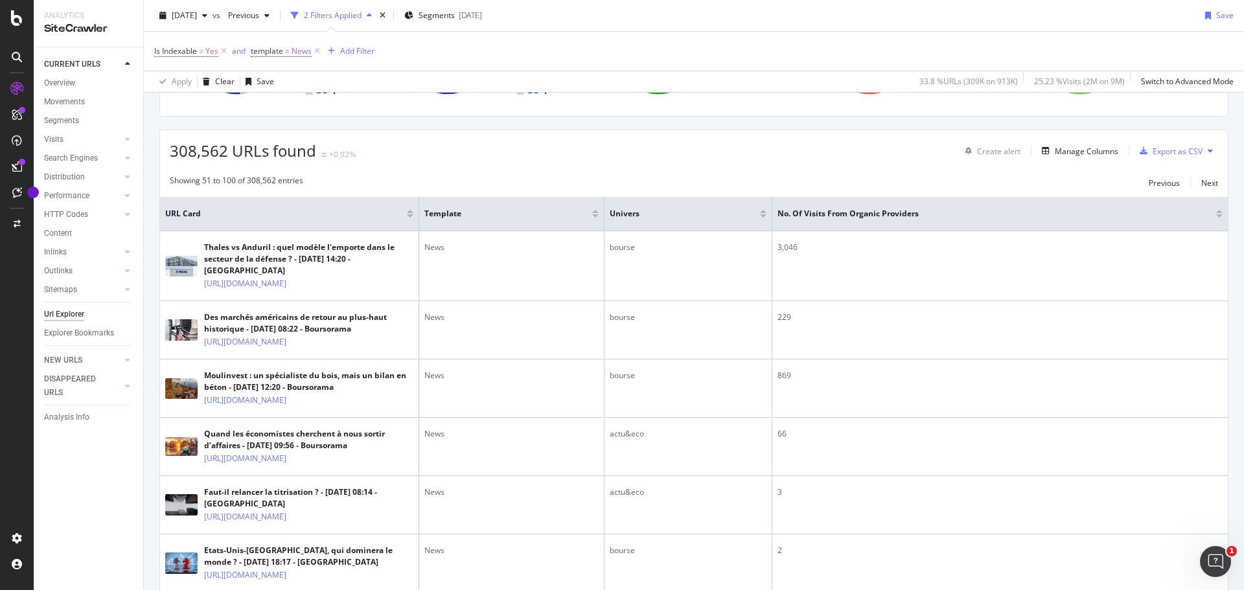
scroll to position [0, 0]
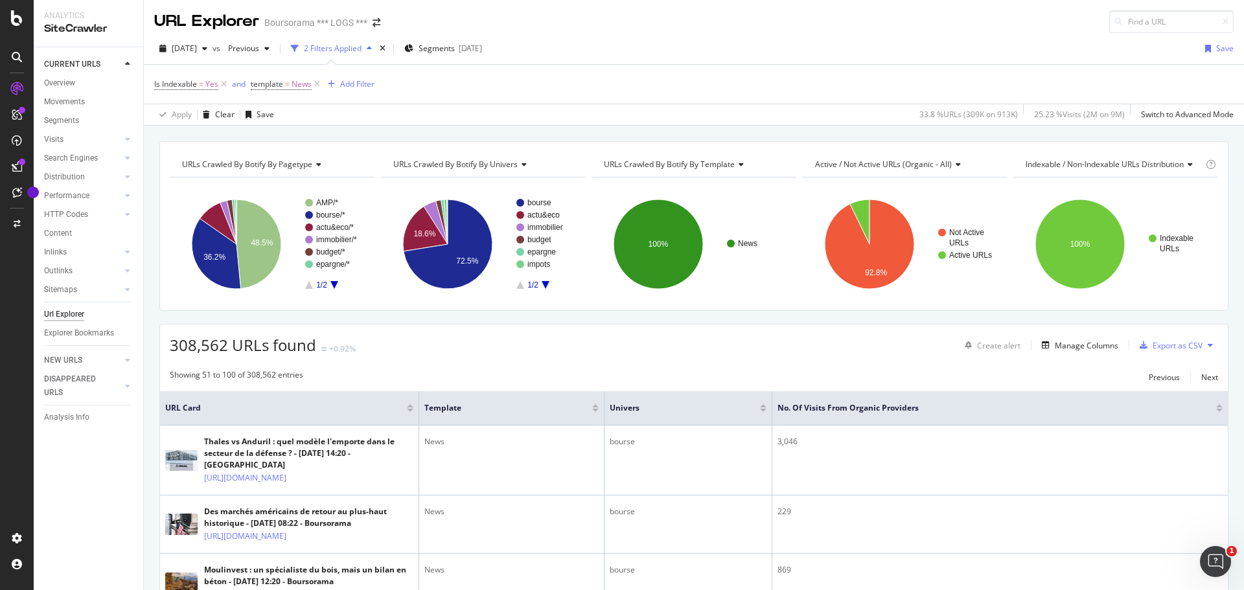
click at [362, 50] on div "2 Filters Applied" at bounding box center [333, 48] width 58 height 11
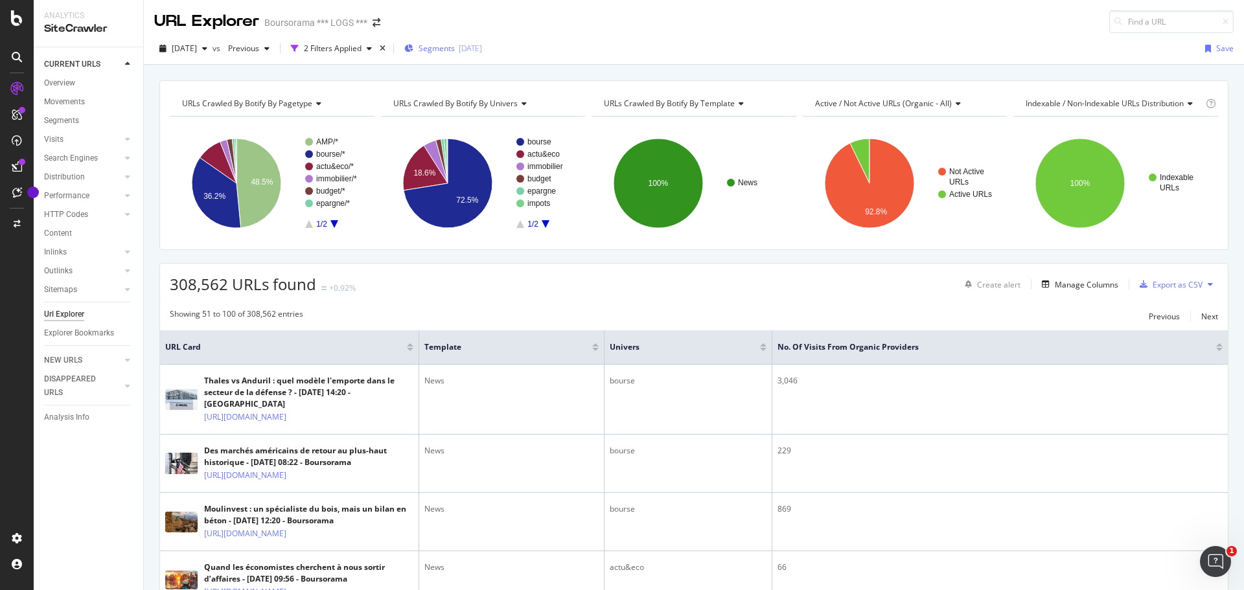
click at [455, 50] on span "Segments" at bounding box center [437, 48] width 36 height 11
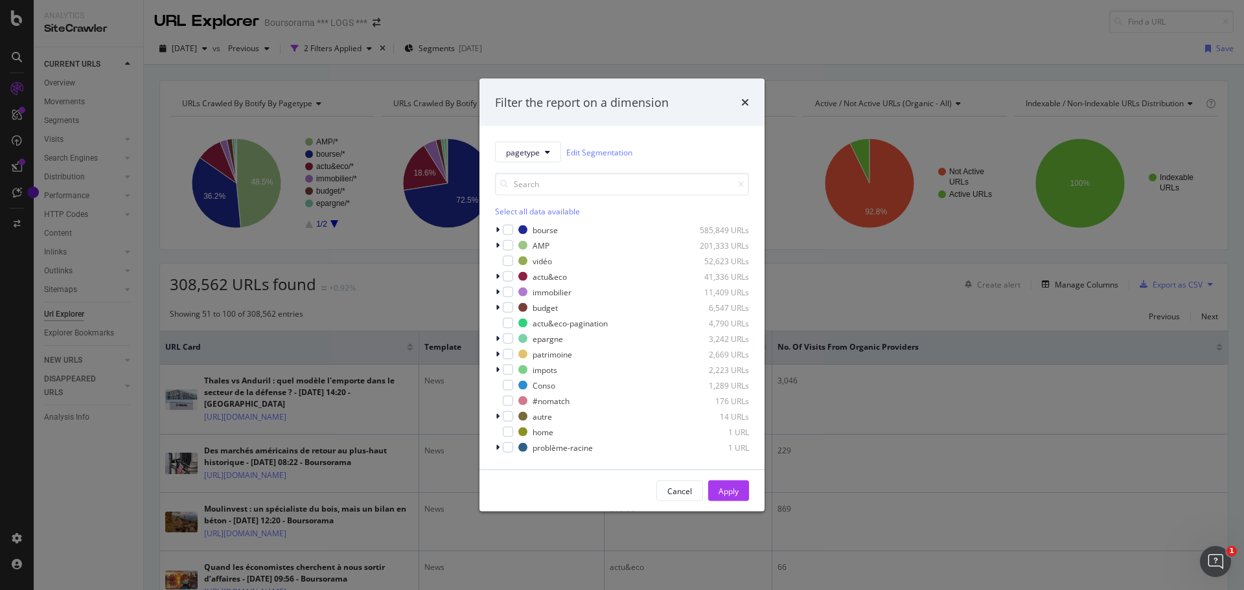
click at [608, 41] on div "Filter the report on a dimension pagetype Edit Segmentation Select all data ava…" at bounding box center [622, 295] width 1244 height 590
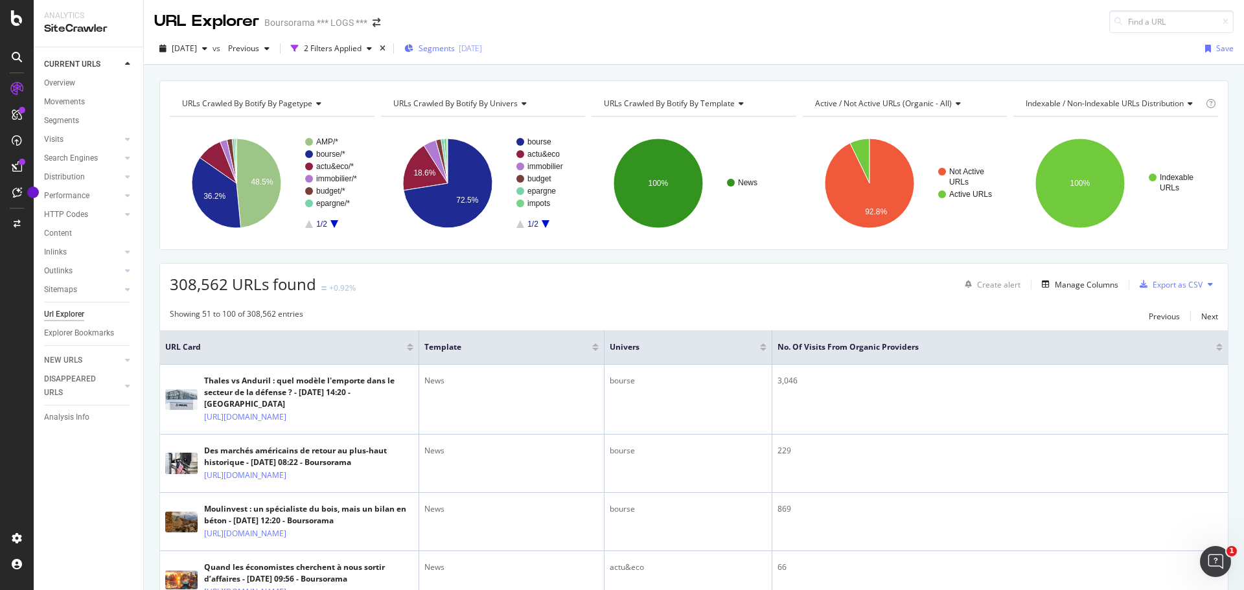
click at [482, 47] on div "[DATE]" at bounding box center [470, 48] width 23 height 11
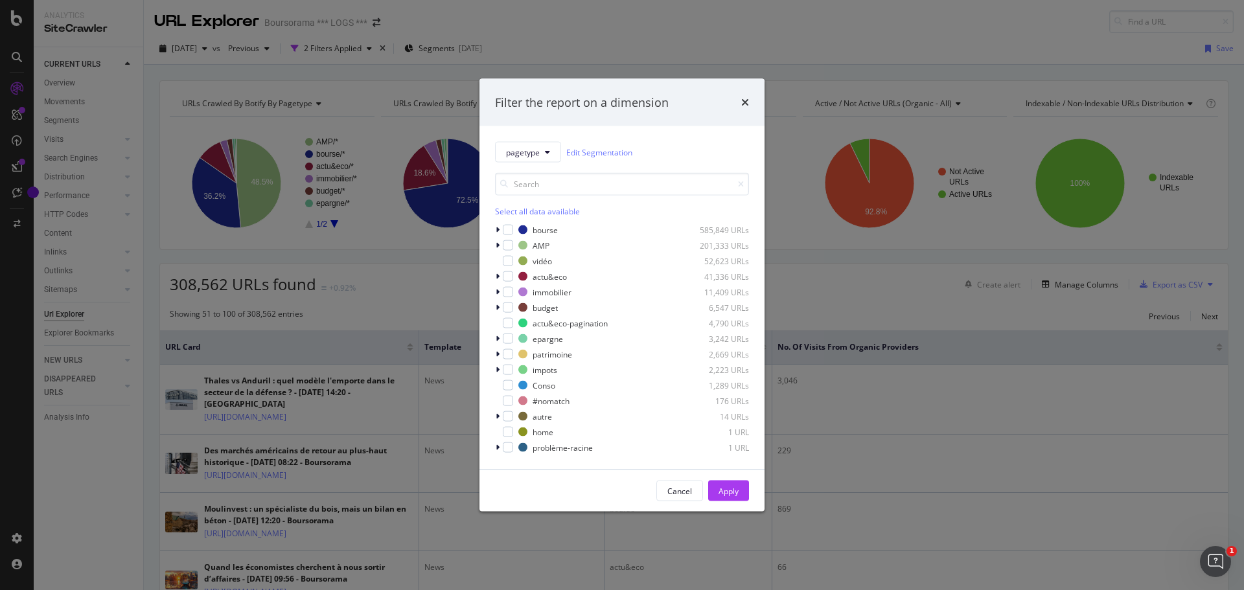
click at [721, 51] on div "Filter the report on a dimension pagetype Edit Segmentation Select all data ava…" at bounding box center [622, 295] width 1244 height 590
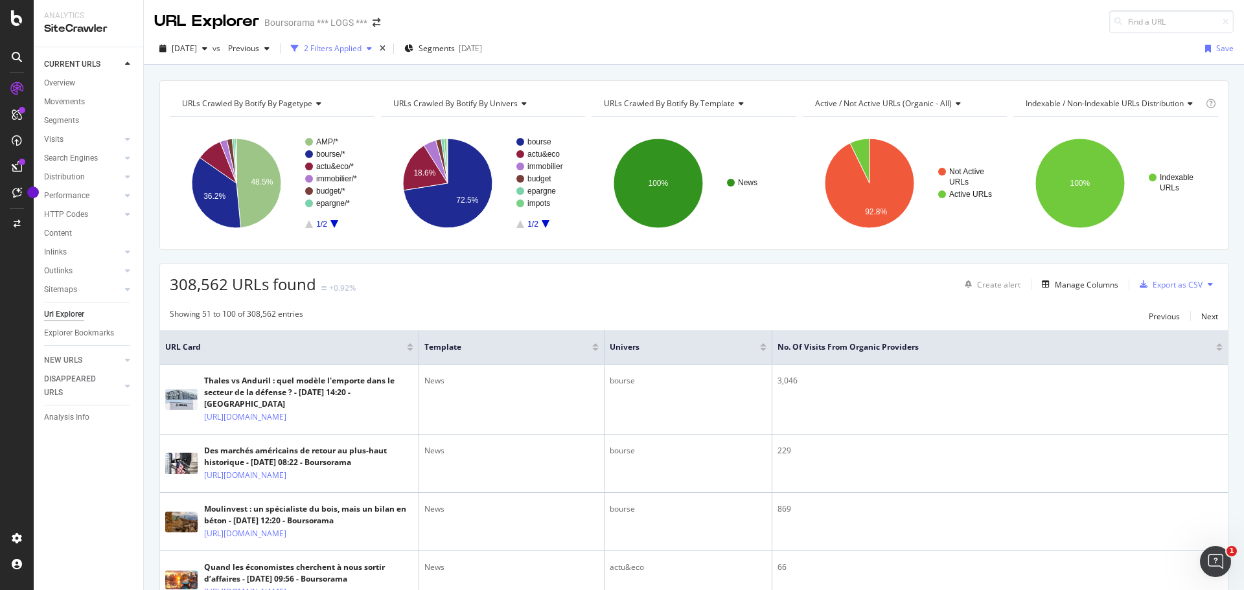
click at [347, 50] on div "2 Filters Applied" at bounding box center [333, 48] width 58 height 11
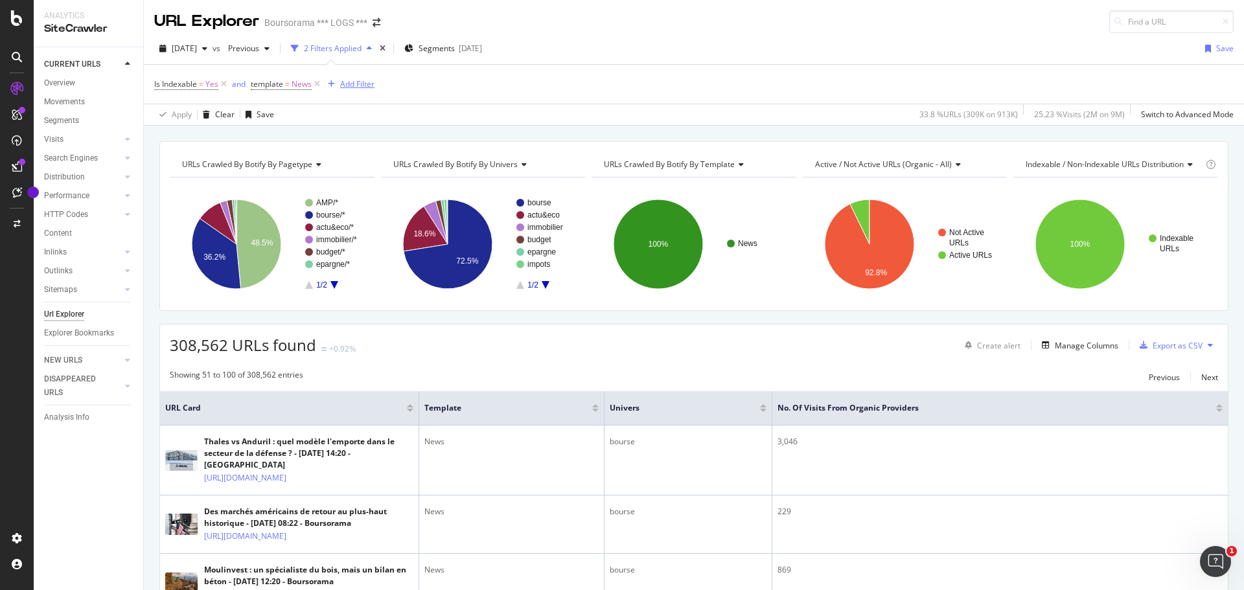
click at [352, 84] on div "Add Filter" at bounding box center [357, 83] width 34 height 11
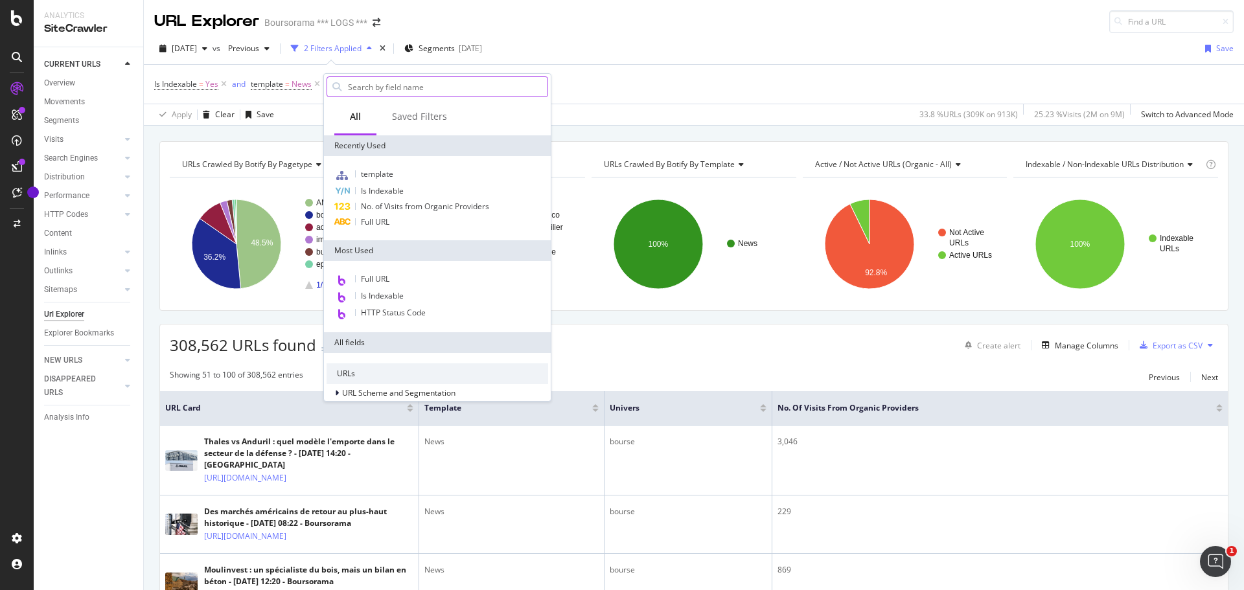
click at [372, 86] on input "text" at bounding box center [447, 86] width 201 height 19
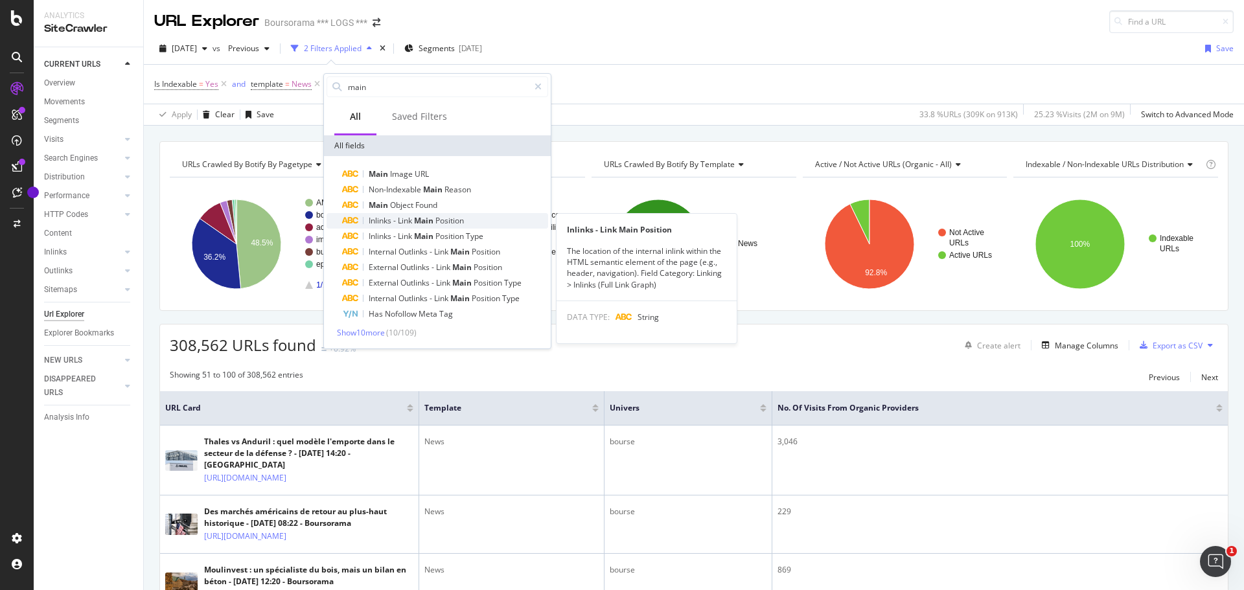
type input "main"
click at [444, 219] on span "Position" at bounding box center [450, 220] width 29 height 11
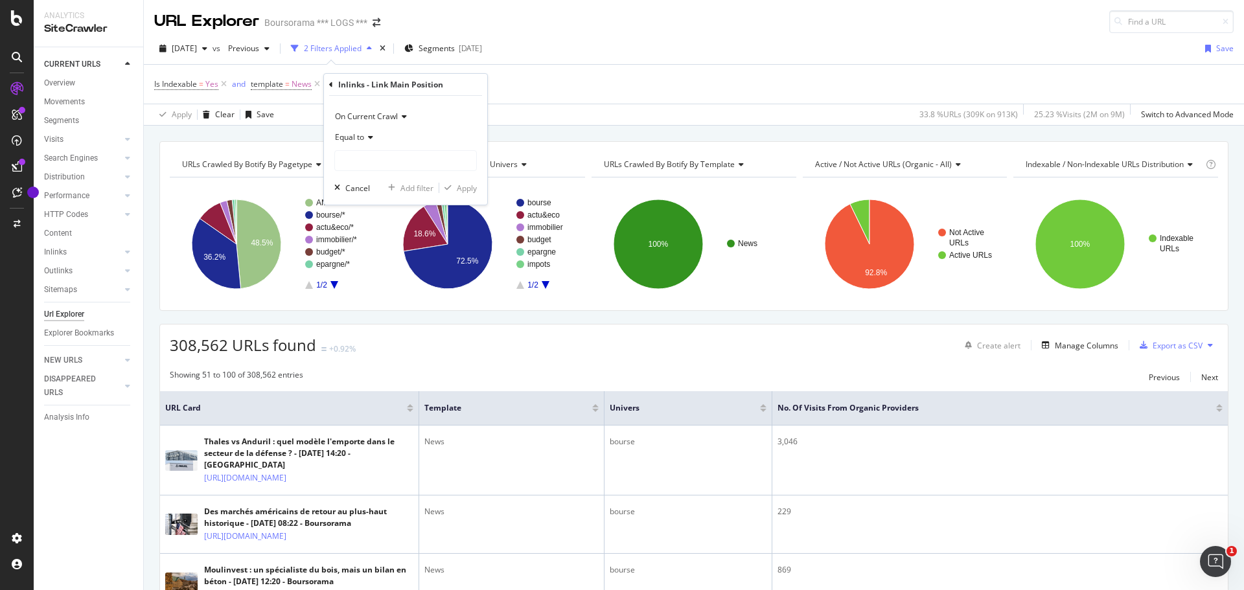
click at [372, 135] on icon at bounding box center [368, 138] width 9 height 8
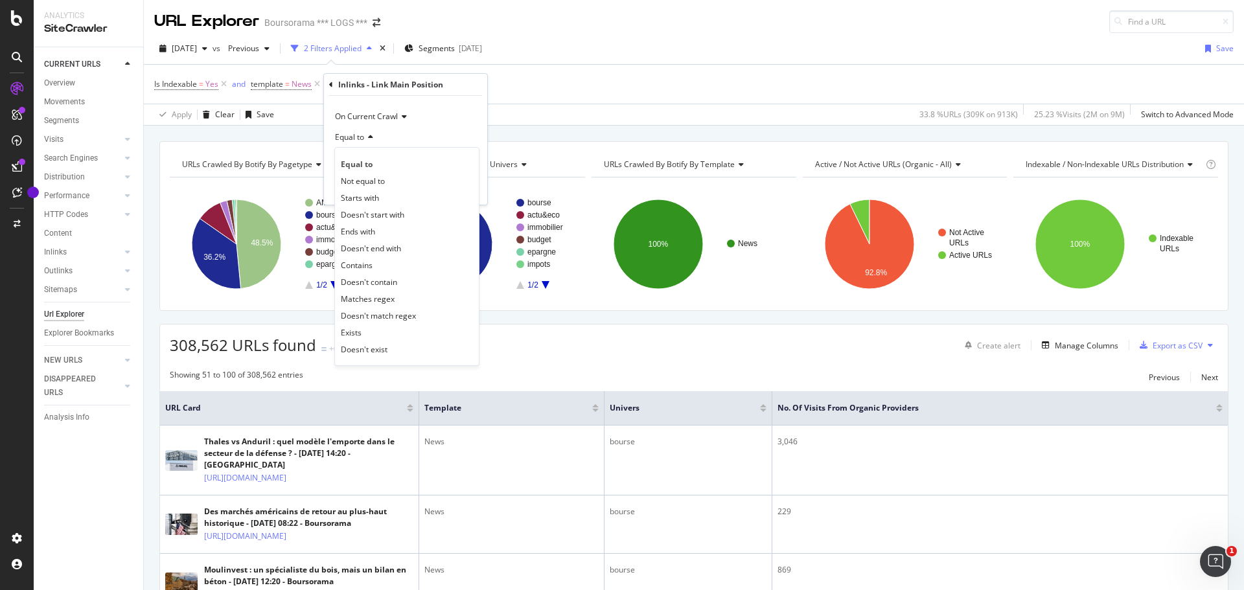
click at [455, 134] on div "Equal to" at bounding box center [405, 137] width 143 height 21
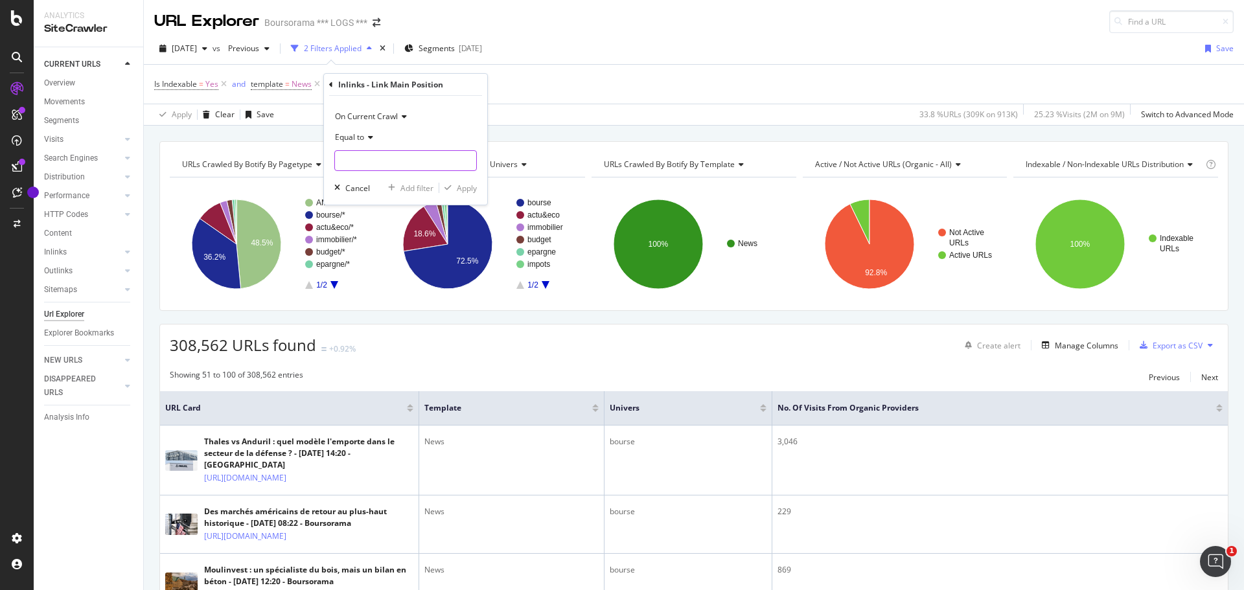
click at [412, 160] on input "text" at bounding box center [405, 160] width 141 height 21
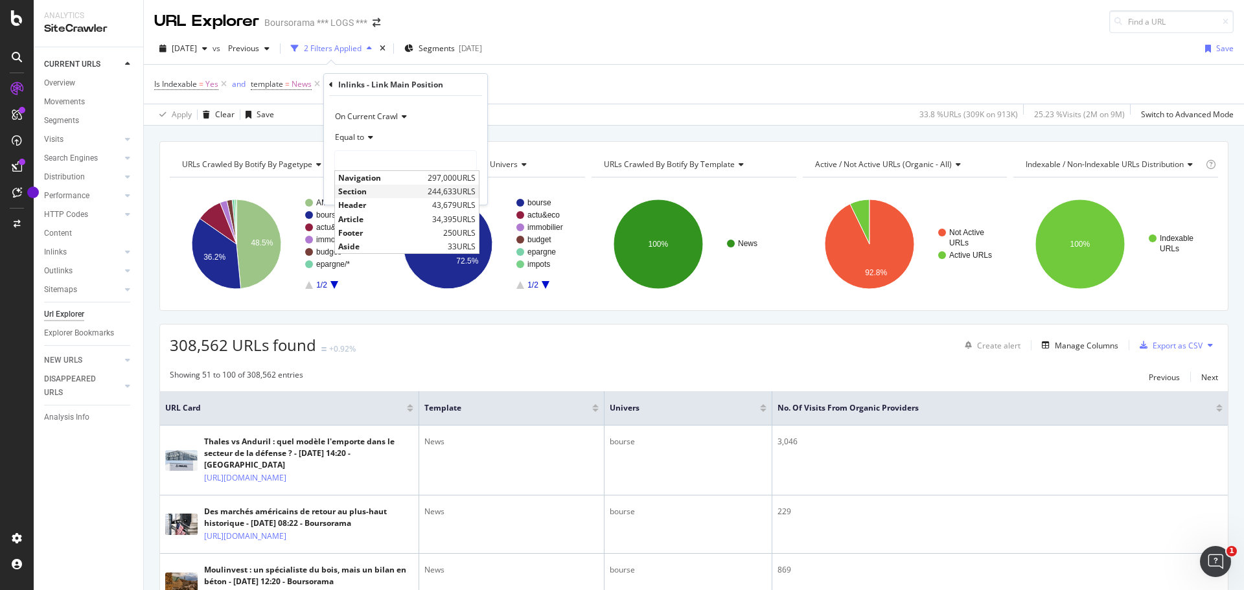
click at [365, 189] on span "Section" at bounding box center [381, 191] width 86 height 11
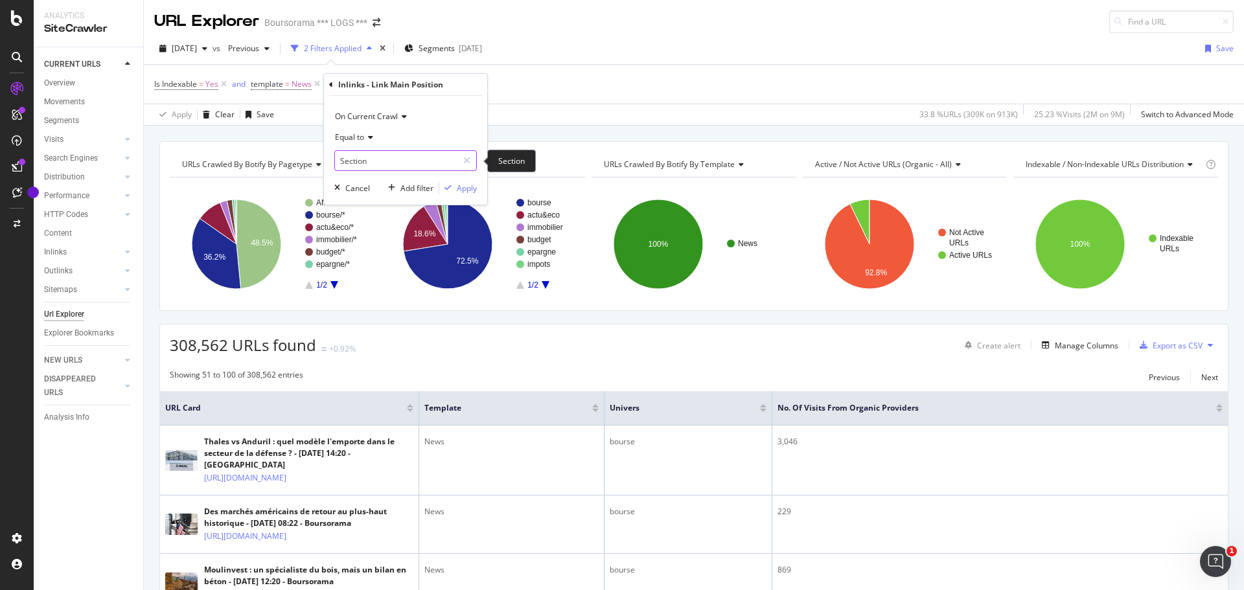
click at [404, 163] on input "Section" at bounding box center [396, 160] width 122 height 21
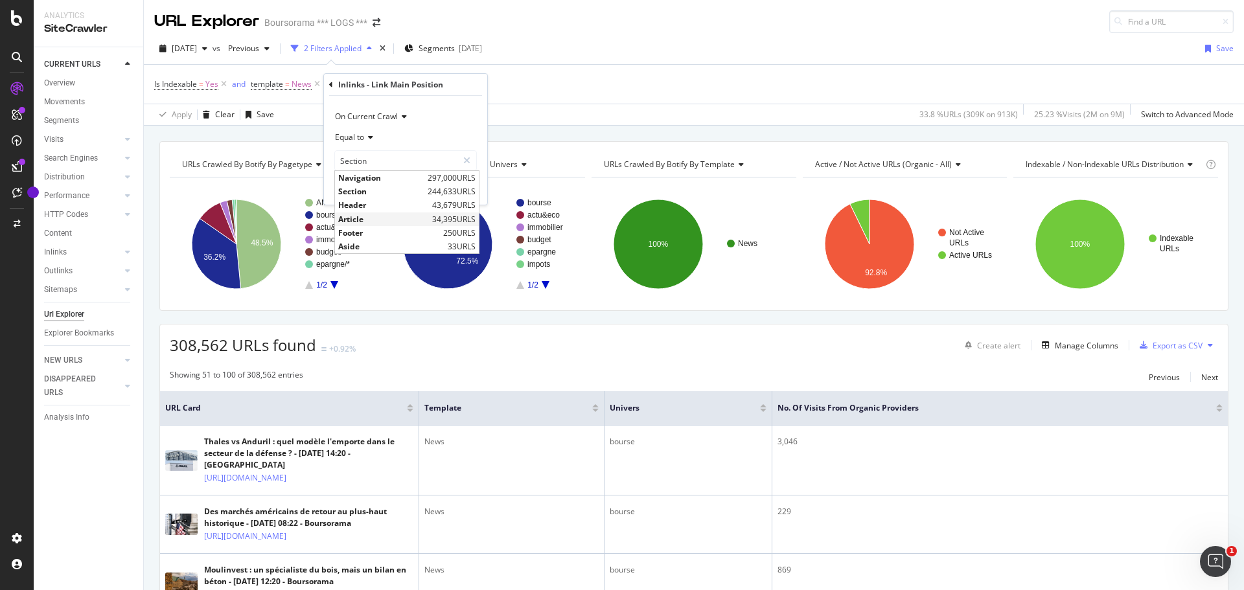
click at [438, 218] on span "34,395 URLS" at bounding box center [453, 219] width 43 height 11
type input "Article"
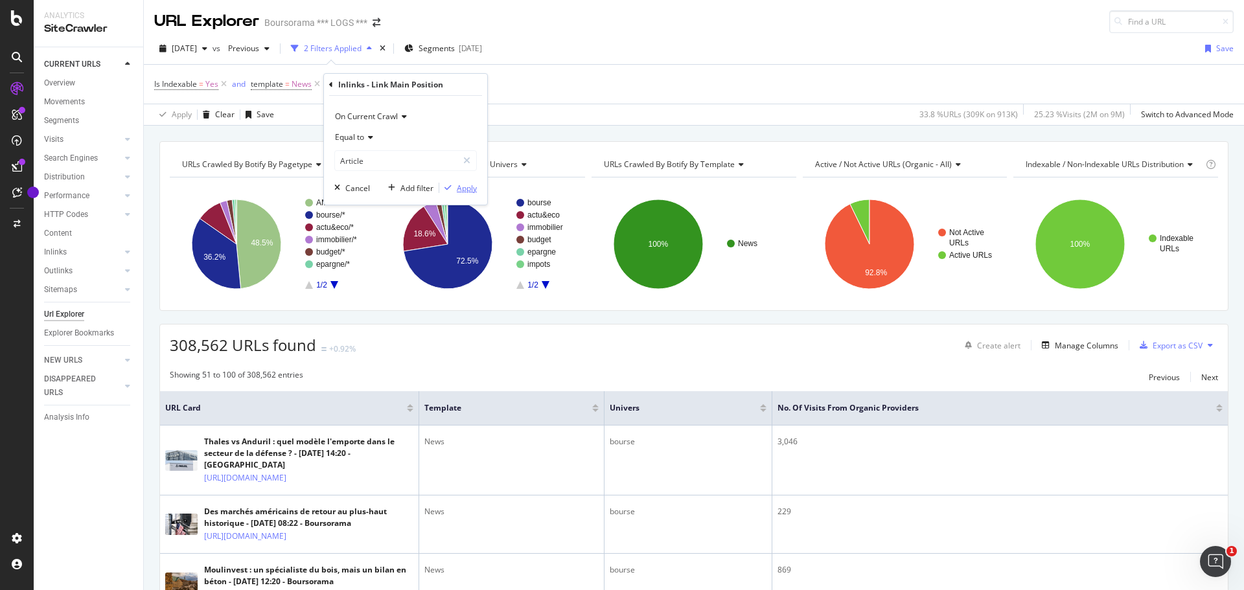
click at [464, 188] on div "Apply" at bounding box center [467, 188] width 20 height 11
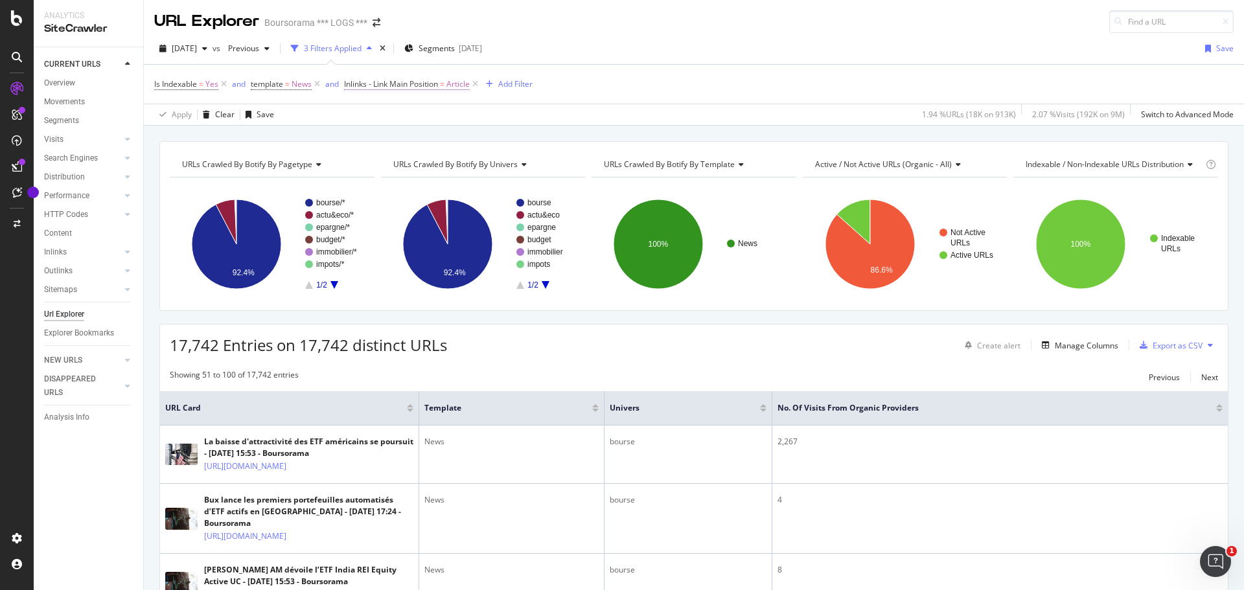
click at [458, 83] on span "Article" at bounding box center [458, 84] width 23 height 18
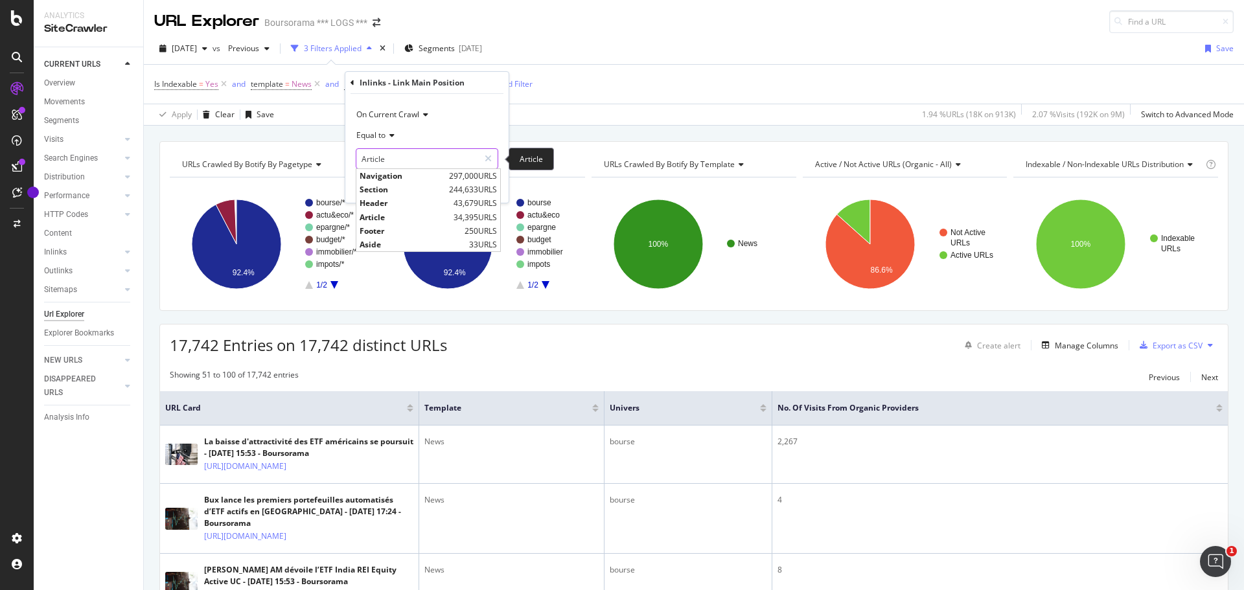
click at [421, 152] on input "Article" at bounding box center [417, 158] width 122 height 21
click at [396, 190] on span "Section" at bounding box center [403, 189] width 86 height 11
type input "Section"
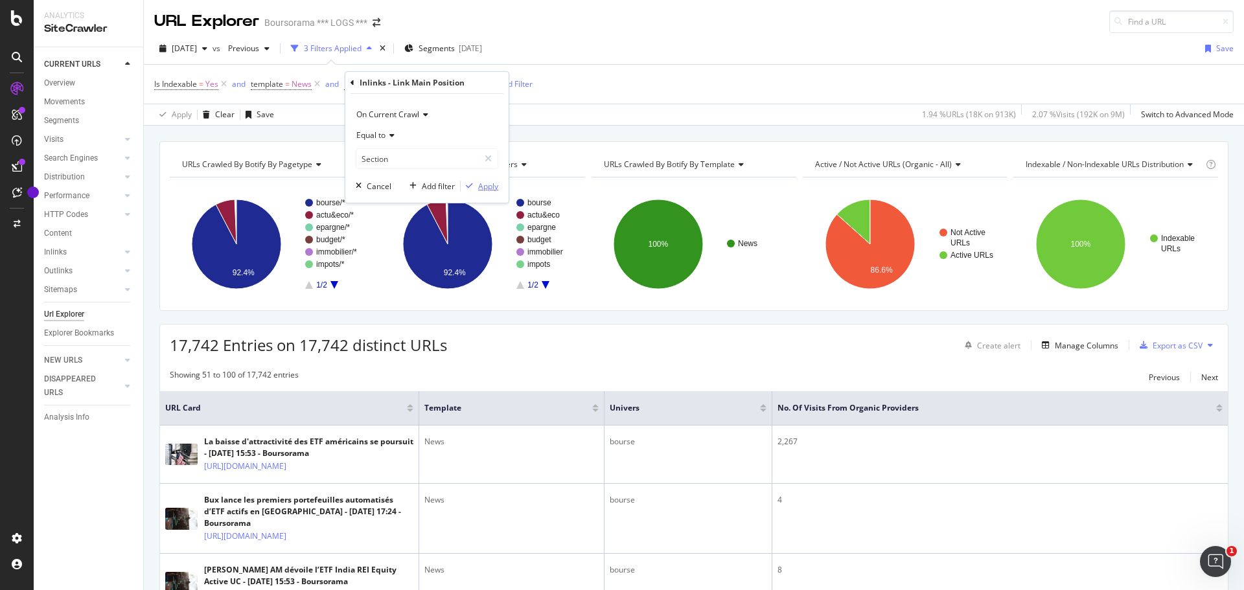
click at [482, 185] on div "Apply" at bounding box center [488, 186] width 20 height 11
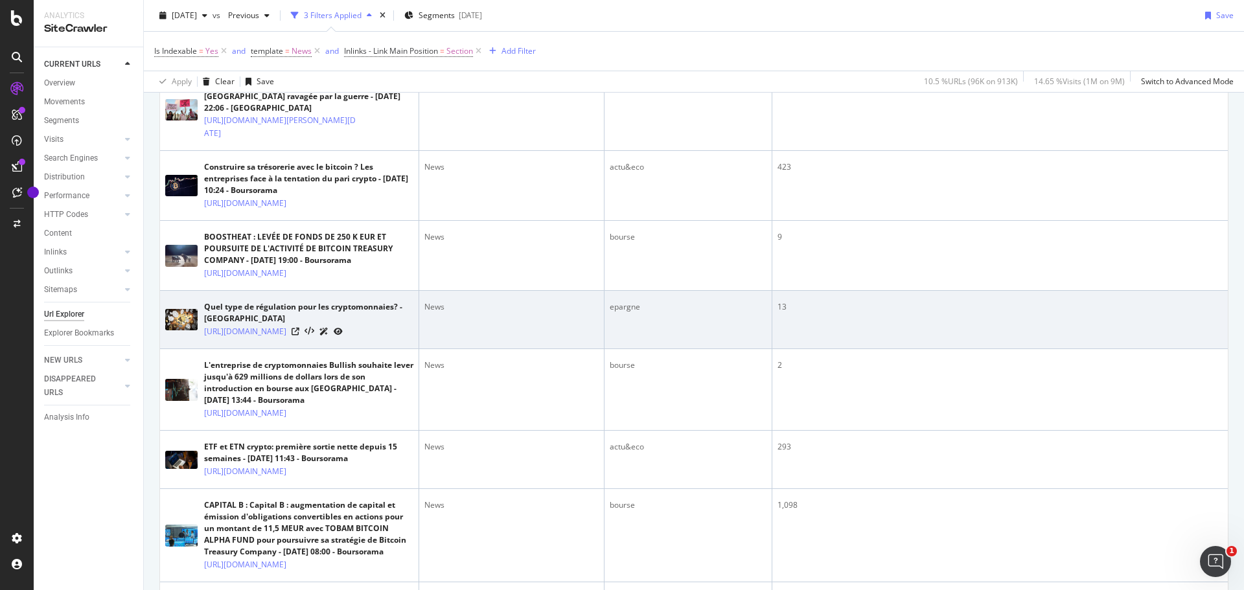
scroll to position [583, 0]
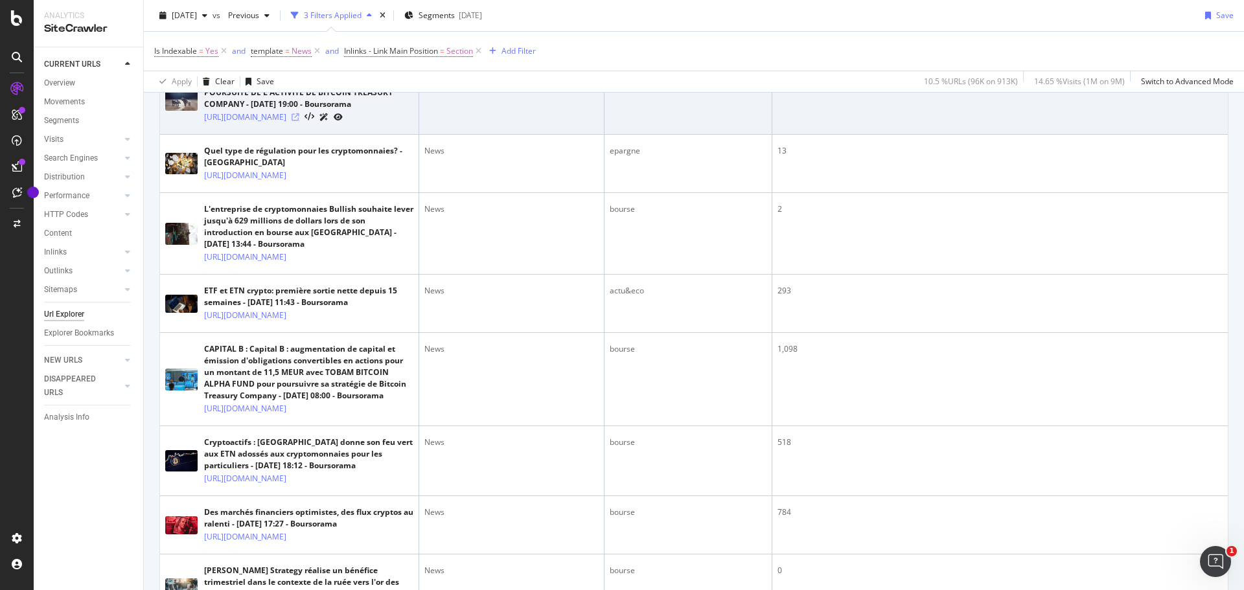
click at [299, 121] on icon at bounding box center [296, 117] width 8 height 8
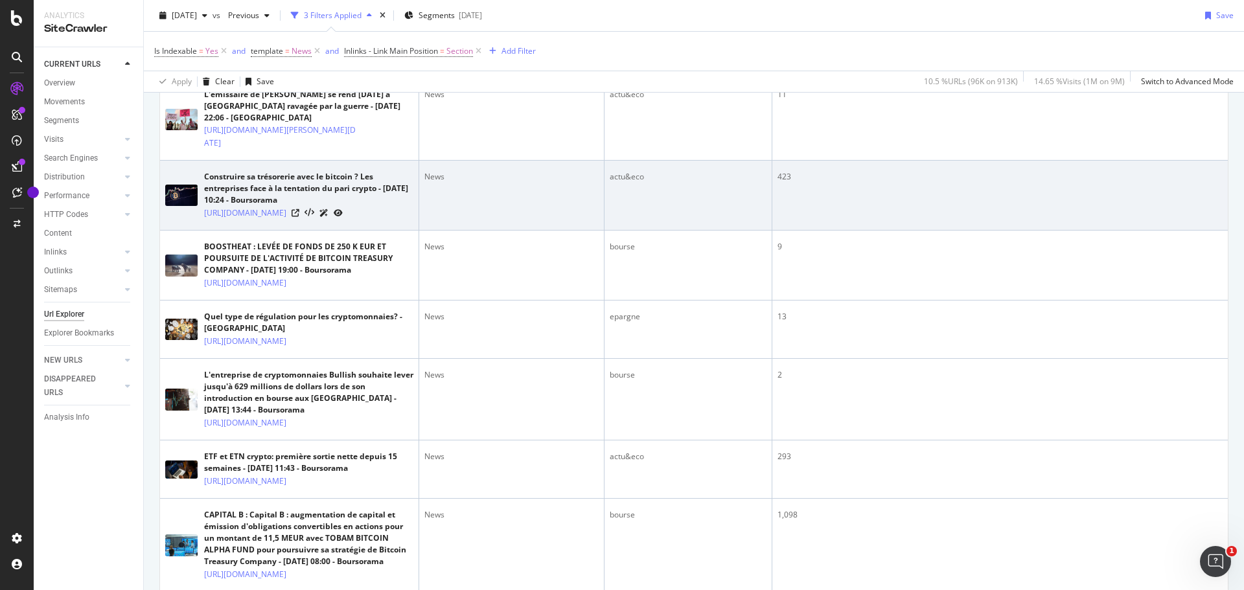
scroll to position [259, 0]
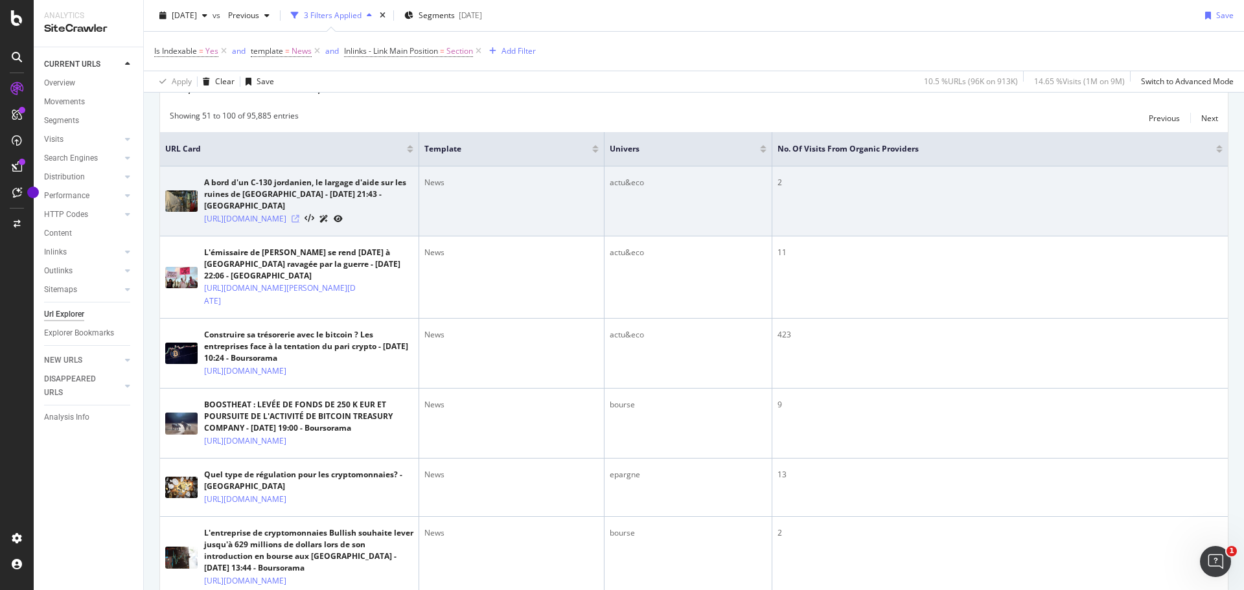
click at [299, 223] on icon at bounding box center [296, 219] width 8 height 8
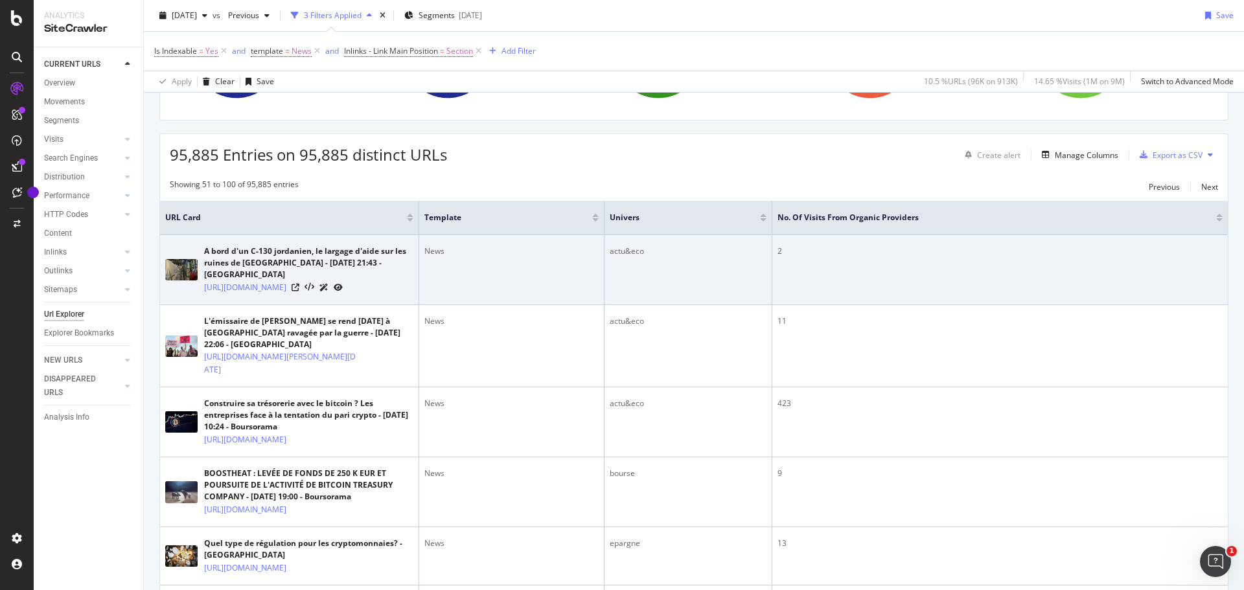
scroll to position [0, 0]
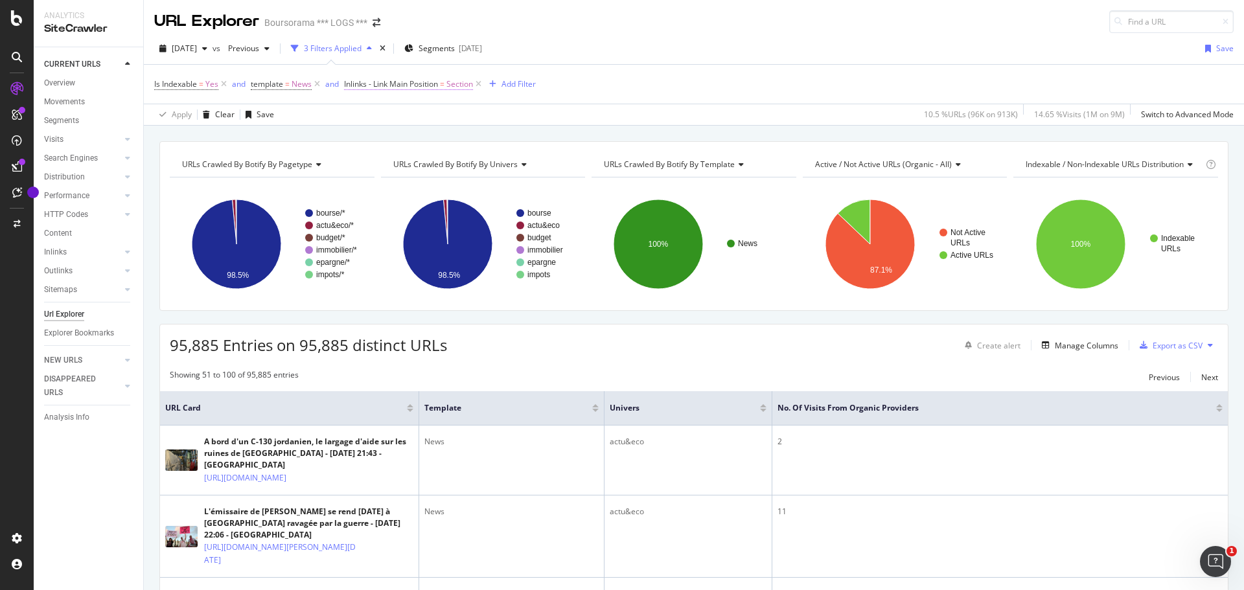
click at [459, 84] on span "Section" at bounding box center [460, 84] width 27 height 18
click at [399, 158] on input "Section" at bounding box center [417, 158] width 122 height 21
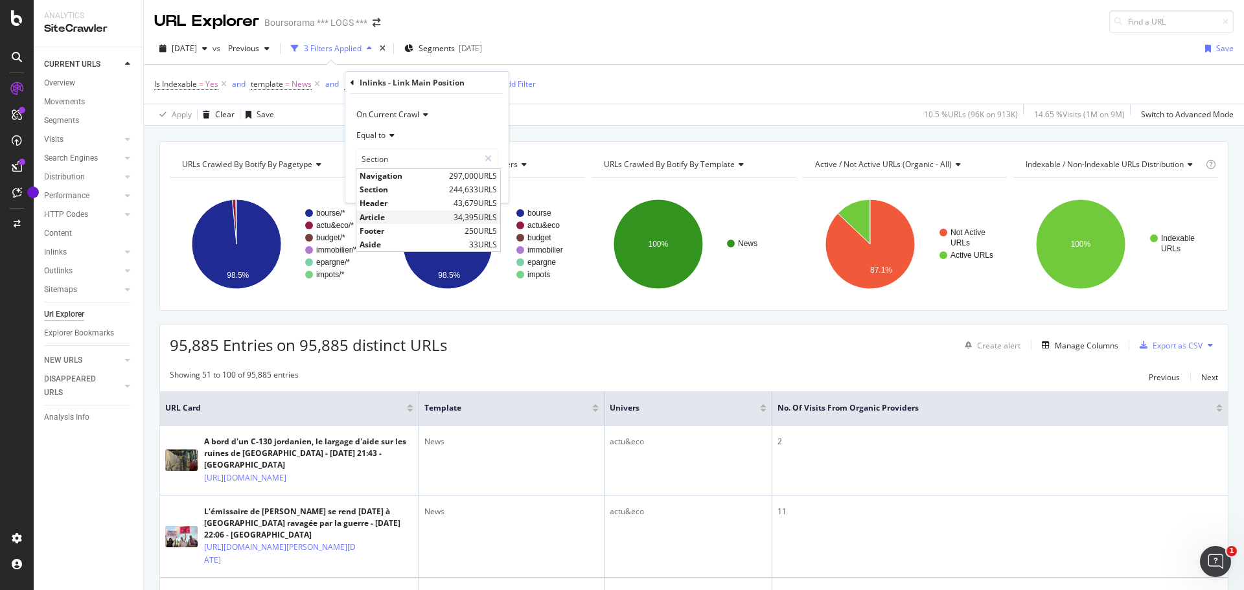
click at [381, 215] on span "Article" at bounding box center [405, 217] width 91 height 11
type input "Article"
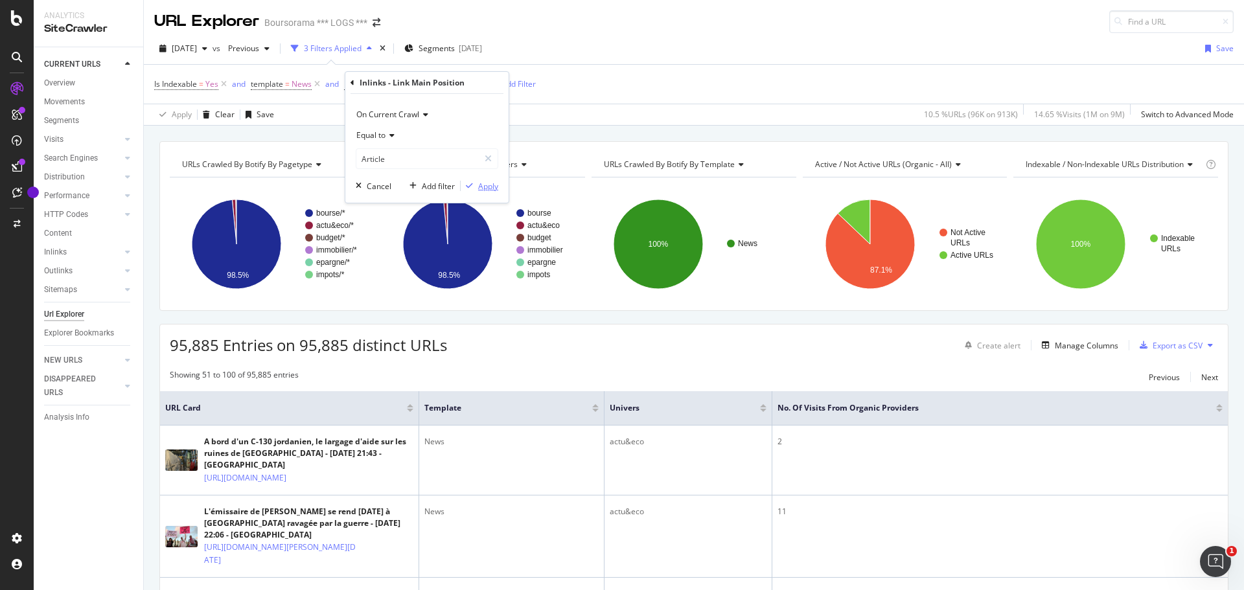
click at [486, 189] on div "Apply" at bounding box center [488, 186] width 20 height 11
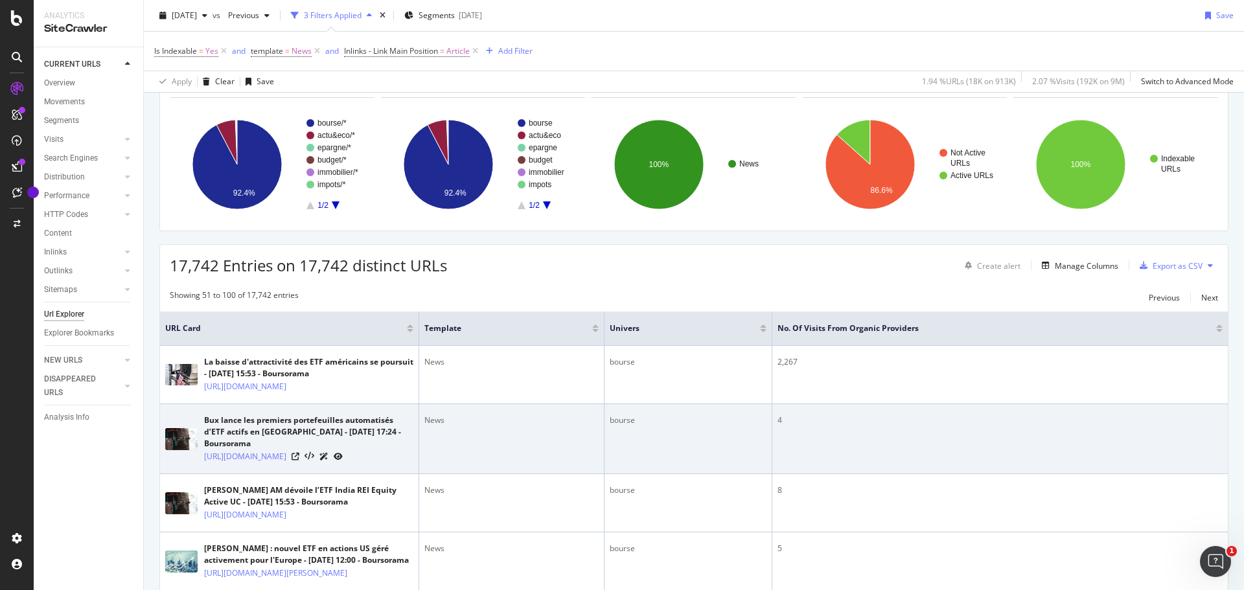
scroll to position [259, 0]
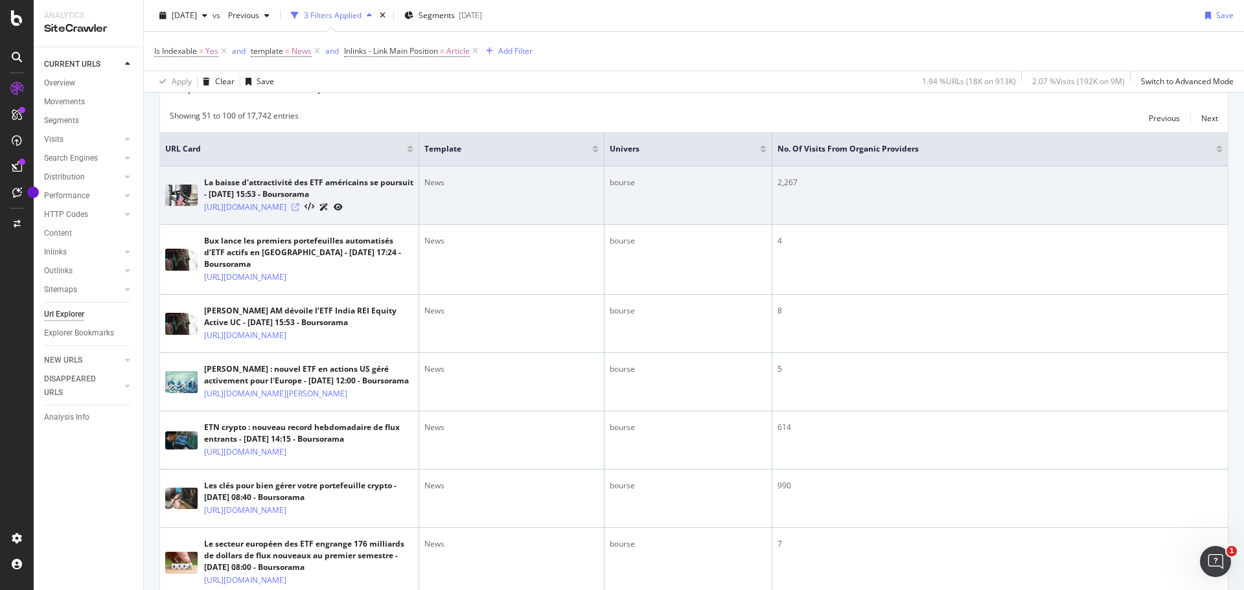
click at [299, 211] on icon at bounding box center [296, 207] width 8 height 8
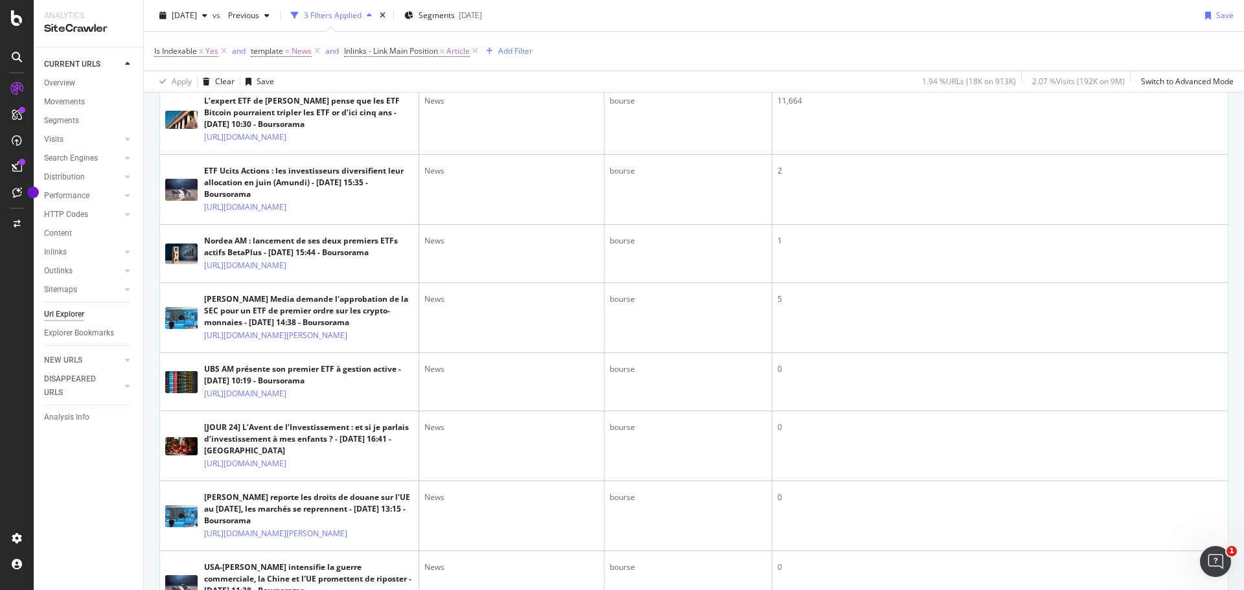
scroll to position [1167, 0]
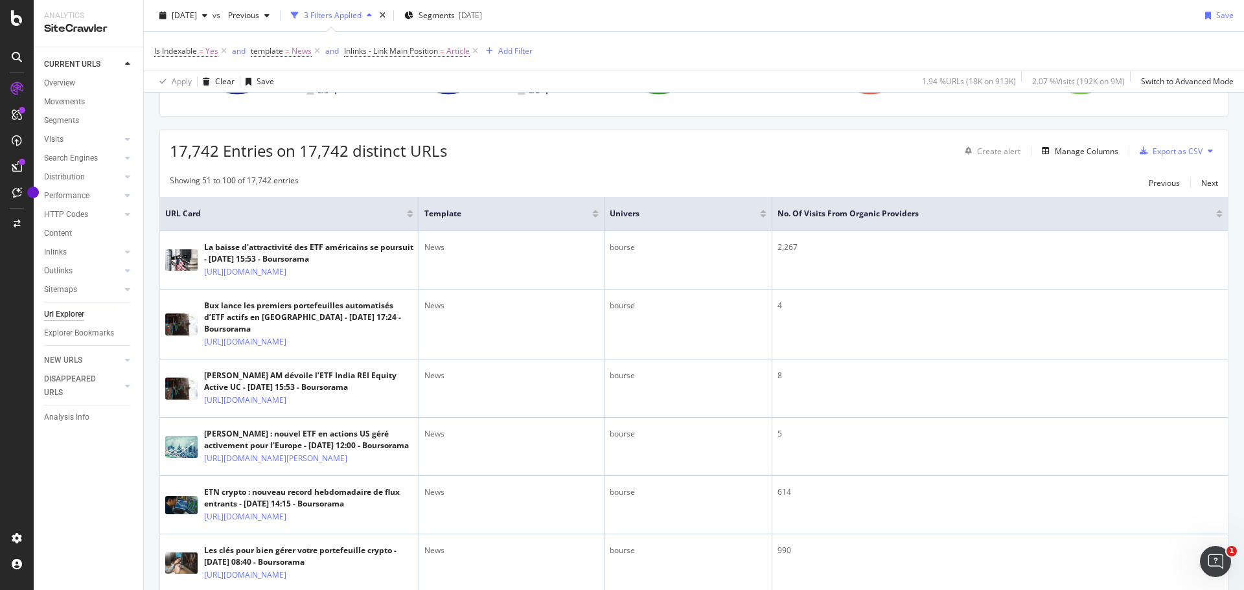
scroll to position [0, 0]
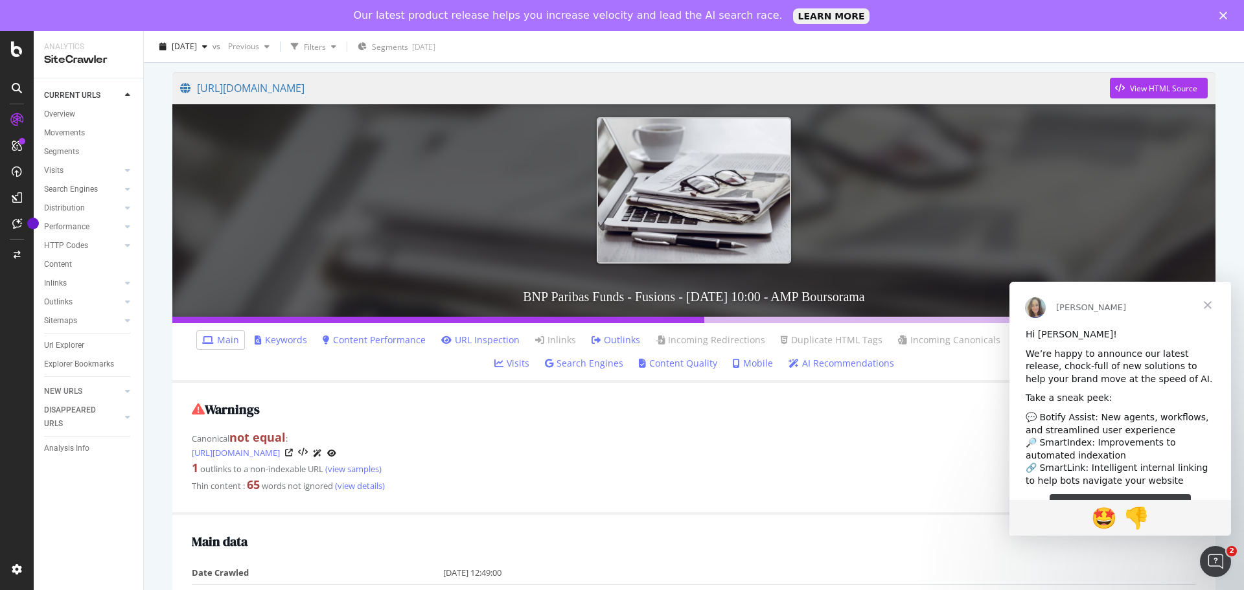
scroll to position [130, 0]
